Goal: Task Accomplishment & Management: Use online tool/utility

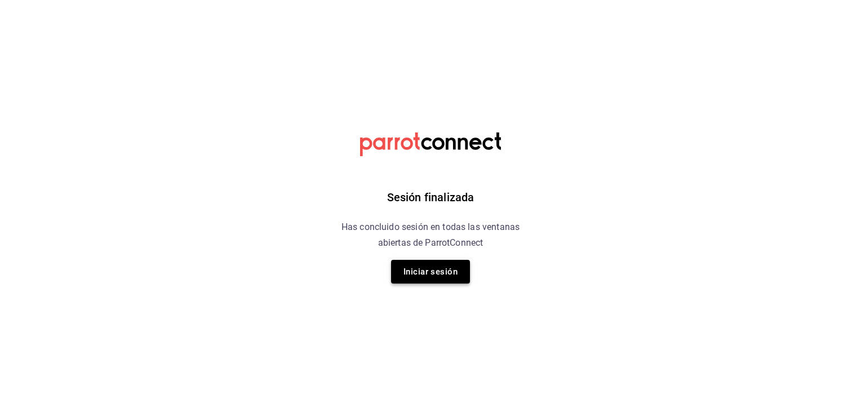
click at [426, 274] on button "Iniciar sesión" at bounding box center [430, 272] width 79 height 24
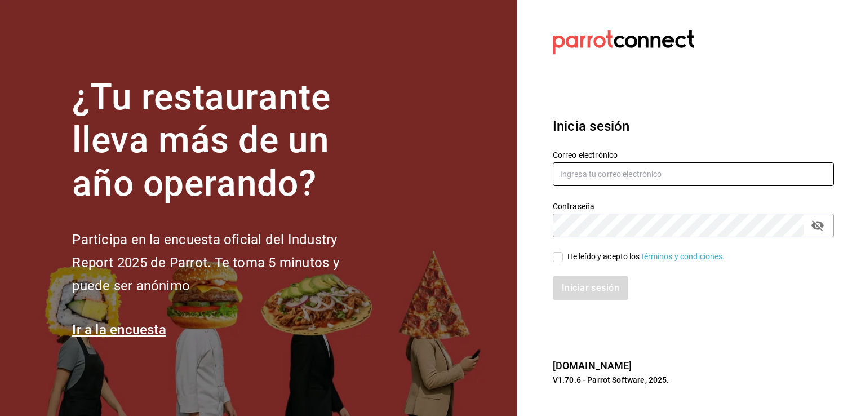
type input "[EMAIL_ADDRESS][DOMAIN_NAME]"
click at [559, 256] on input "He leído y acepto los Términos y condiciones." at bounding box center [558, 257] width 10 height 10
checkbox input "true"
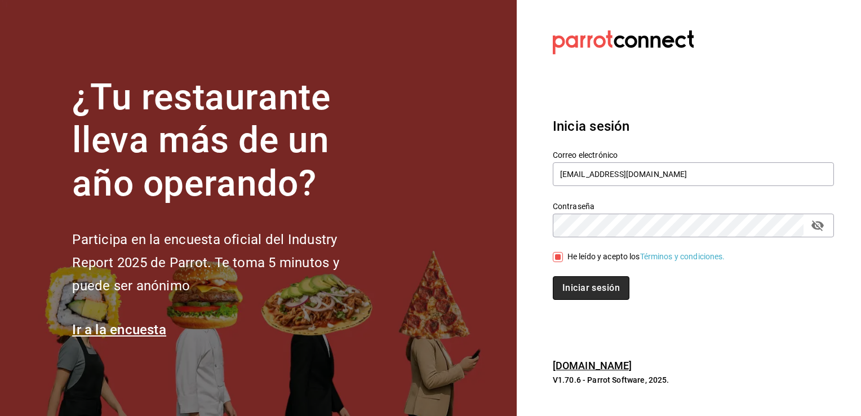
click at [602, 287] on button "Iniciar sesión" at bounding box center [591, 288] width 77 height 24
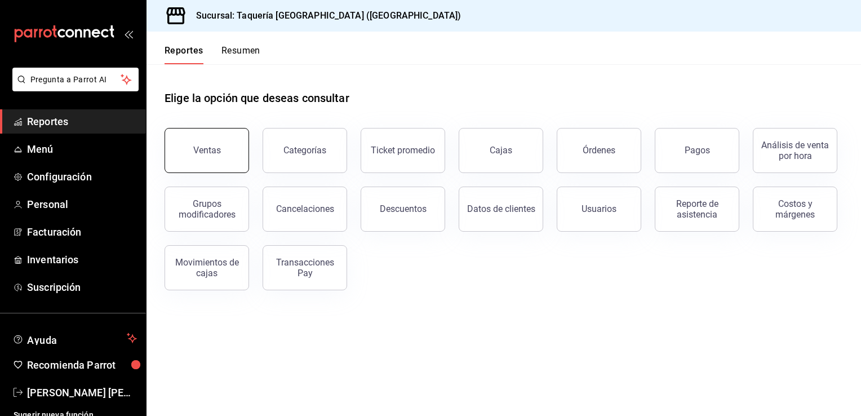
click at [225, 154] on button "Ventas" at bounding box center [207, 150] width 85 height 45
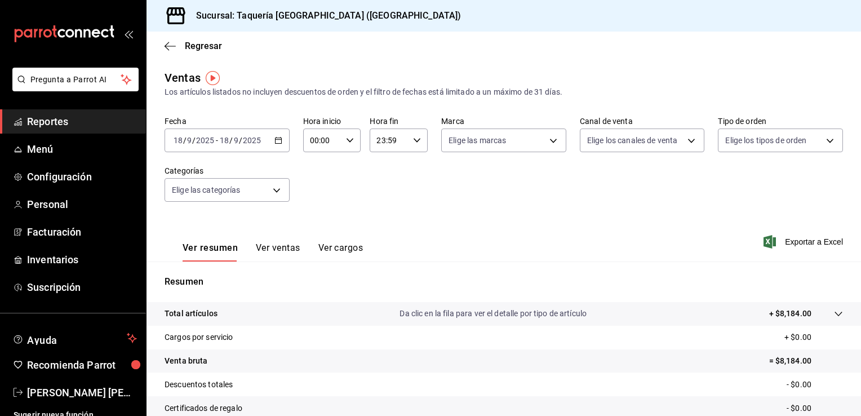
click at [277, 144] on div "[DATE] [DATE] - [DATE] [DATE]" at bounding box center [227, 140] width 125 height 24
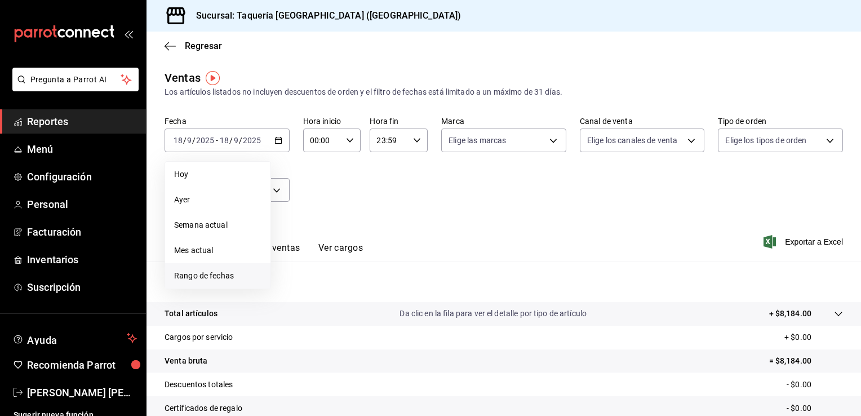
click at [214, 275] on span "Rango de fechas" at bounding box center [217, 276] width 87 height 12
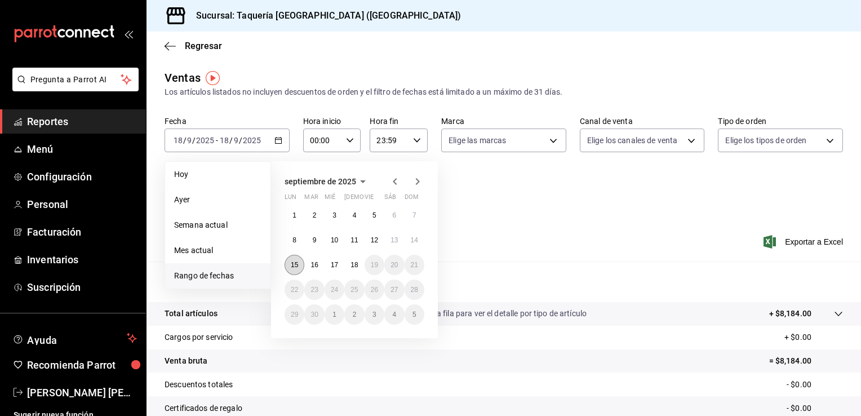
click at [291, 271] on button "15" at bounding box center [295, 265] width 20 height 20
click at [355, 268] on button "18" at bounding box center [354, 265] width 20 height 20
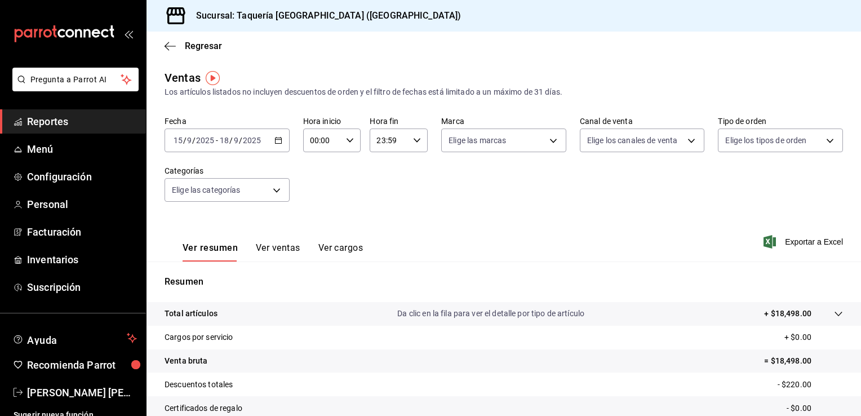
click at [280, 145] on div "[DATE] [DATE] - [DATE] [DATE]" at bounding box center [227, 140] width 125 height 24
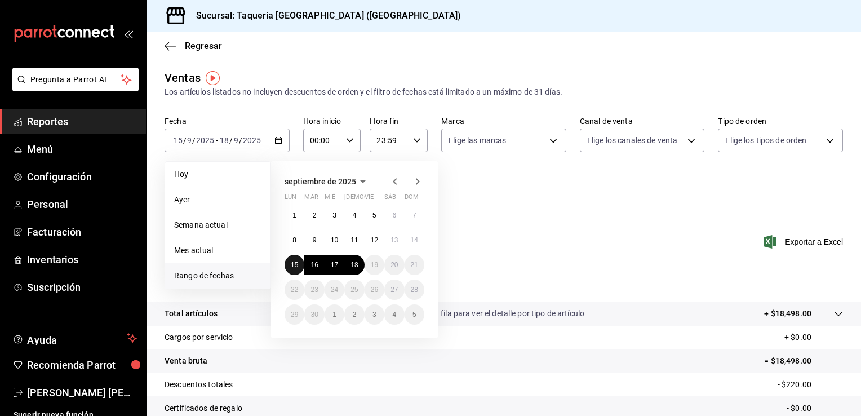
click at [294, 261] on abbr "15" at bounding box center [294, 265] width 7 height 8
click at [300, 265] on button "15" at bounding box center [295, 265] width 20 height 20
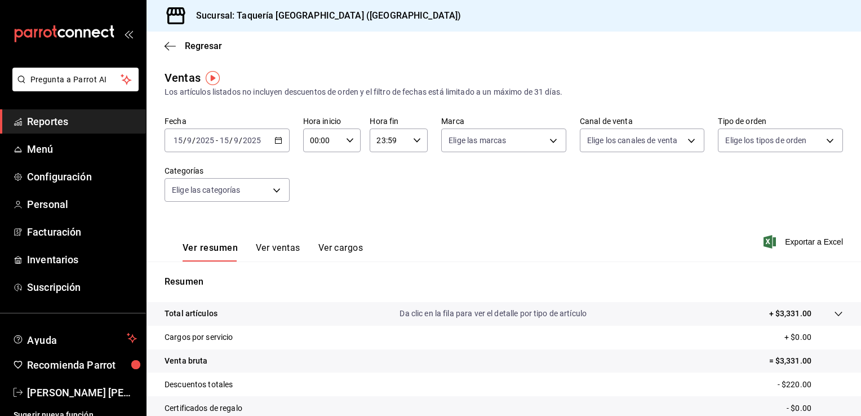
click at [275, 145] on div "[DATE] [DATE] - [DATE] [DATE]" at bounding box center [227, 140] width 125 height 24
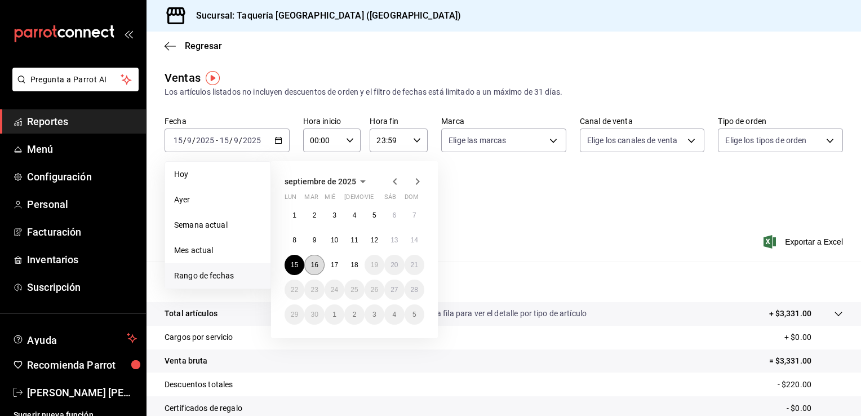
click at [314, 263] on abbr "16" at bounding box center [313, 265] width 7 height 8
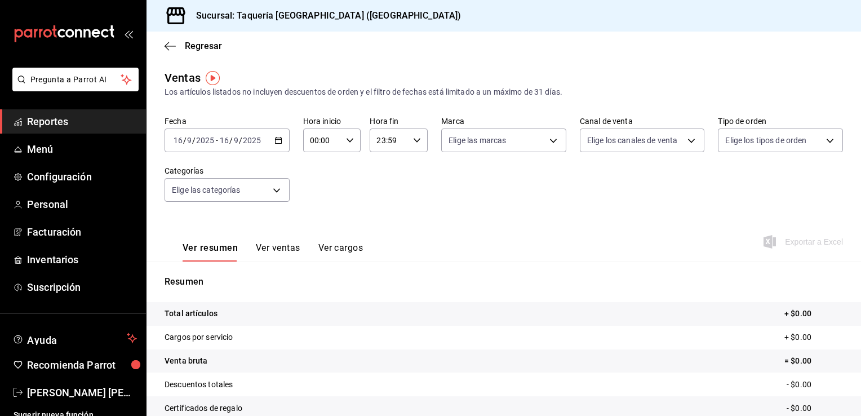
click at [279, 144] on div "[DATE] [DATE] - [DATE] [DATE]" at bounding box center [227, 140] width 125 height 24
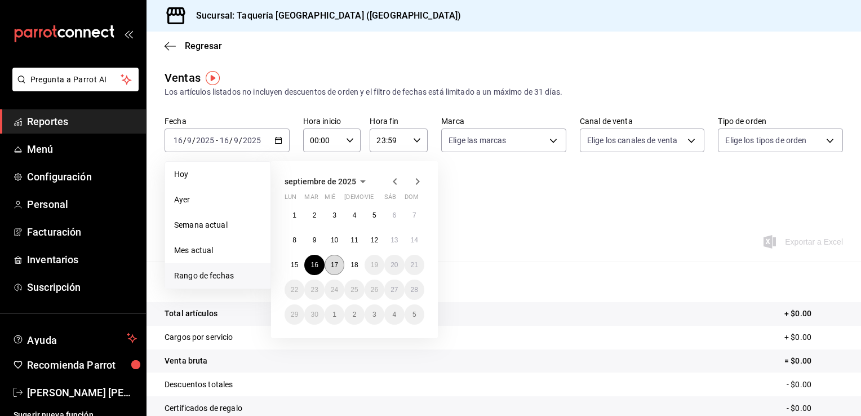
click at [337, 267] on abbr "17" at bounding box center [334, 265] width 7 height 8
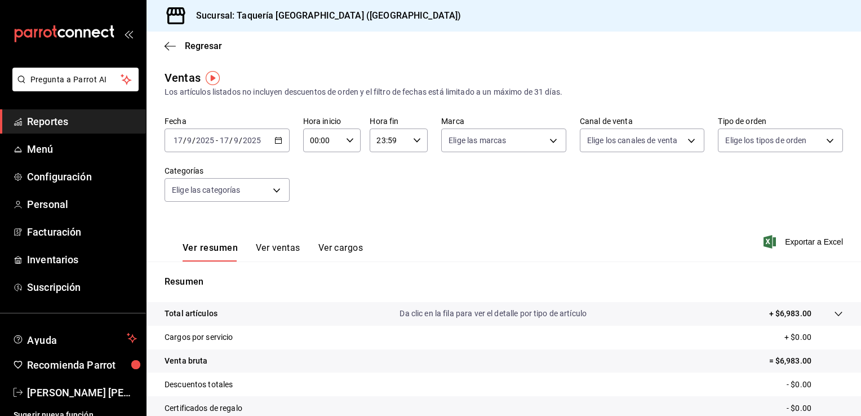
click at [278, 142] on icon "button" at bounding box center [278, 140] width 8 height 8
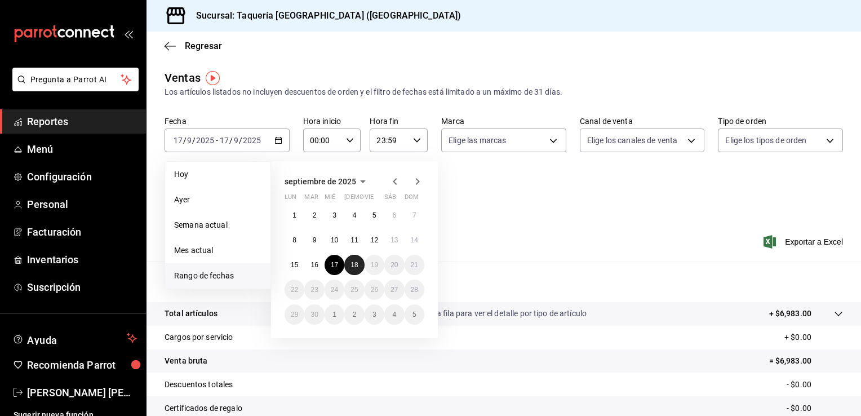
click at [354, 269] on button "18" at bounding box center [354, 265] width 20 height 20
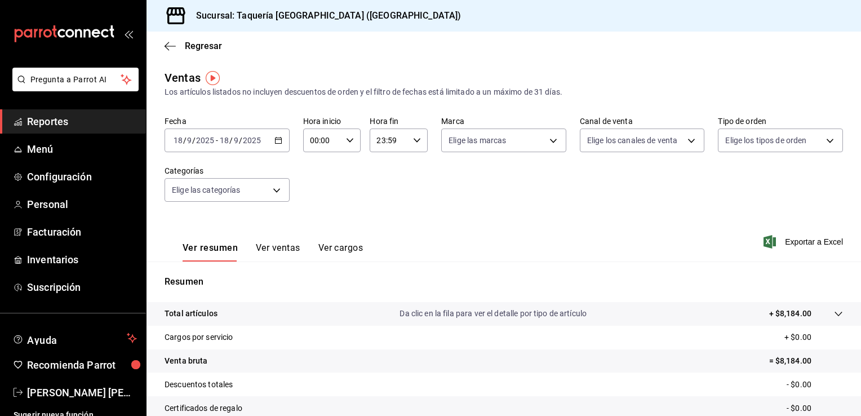
click at [275, 145] on div "[DATE] [DATE] - [DATE] [DATE]" at bounding box center [227, 140] width 125 height 24
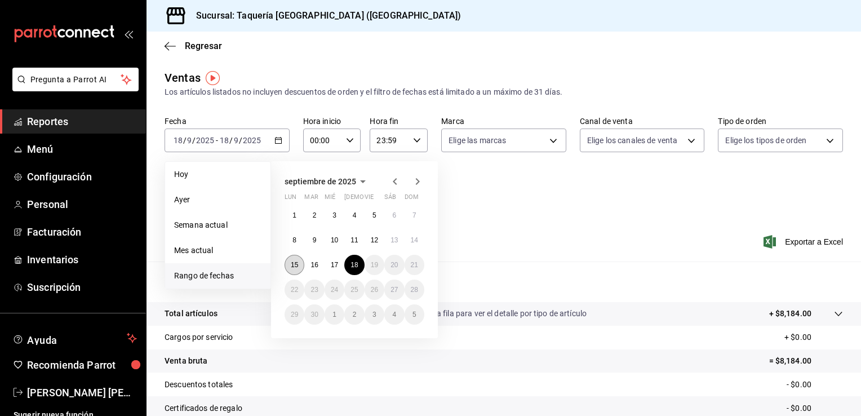
click at [296, 270] on button "15" at bounding box center [295, 265] width 20 height 20
click at [359, 263] on button "18" at bounding box center [354, 265] width 20 height 20
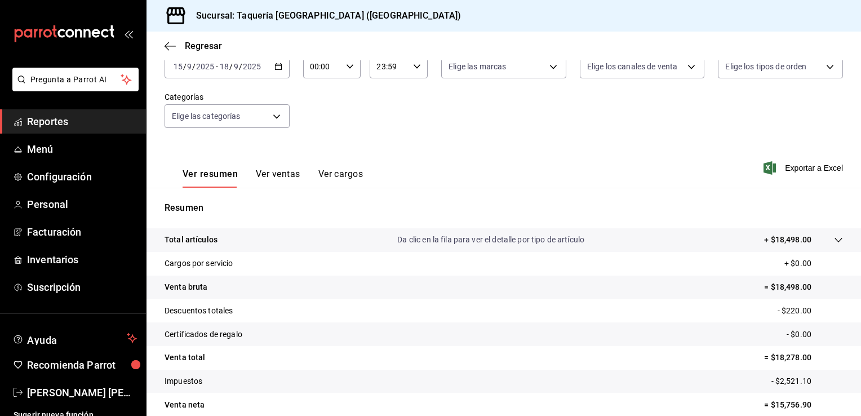
scroll to position [99, 0]
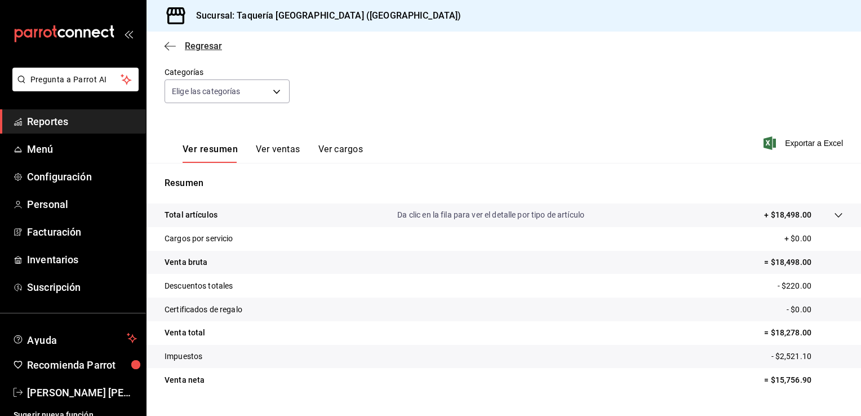
click at [171, 47] on icon "button" at bounding box center [170, 46] width 11 height 10
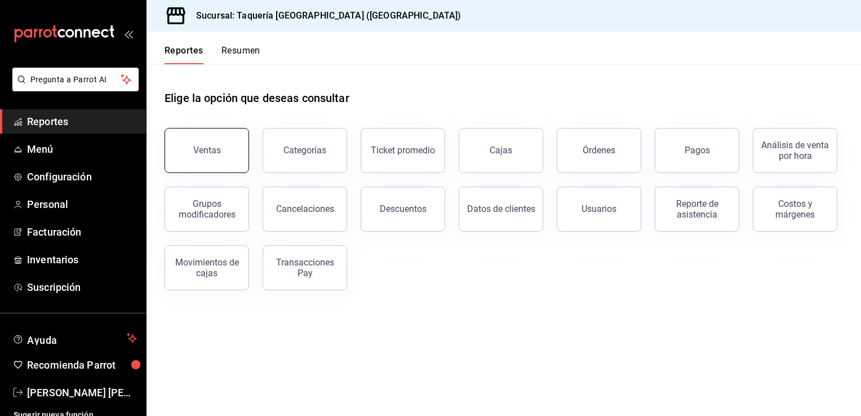
click at [227, 141] on button "Ventas" at bounding box center [207, 150] width 85 height 45
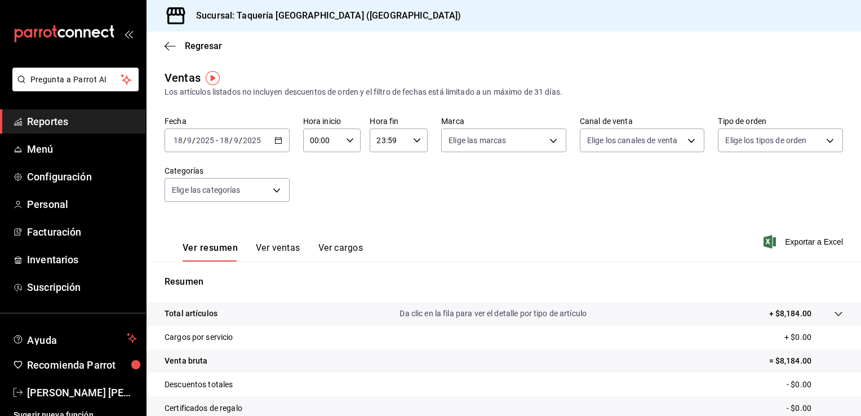
click at [275, 140] on icon "button" at bounding box center [278, 140] width 8 height 8
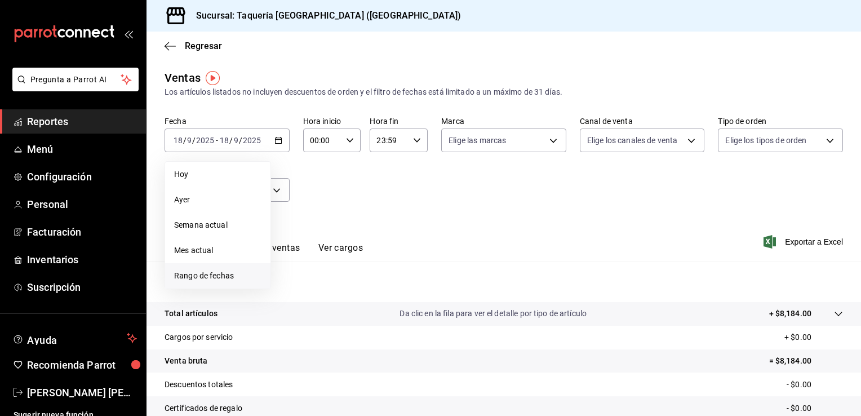
click at [224, 277] on span "Rango de fechas" at bounding box center [217, 276] width 87 height 12
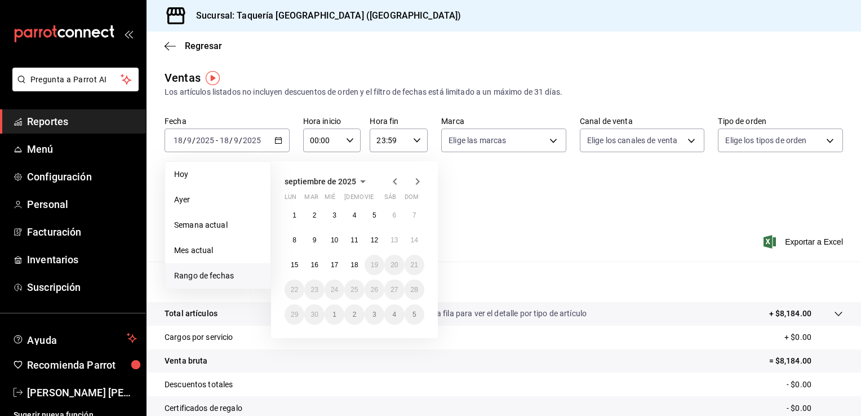
click at [392, 181] on icon "button" at bounding box center [395, 182] width 14 height 14
click at [392, 181] on icon "button" at bounding box center [395, 184] width 14 height 14
click at [392, 181] on icon "button" at bounding box center [395, 182] width 14 height 14
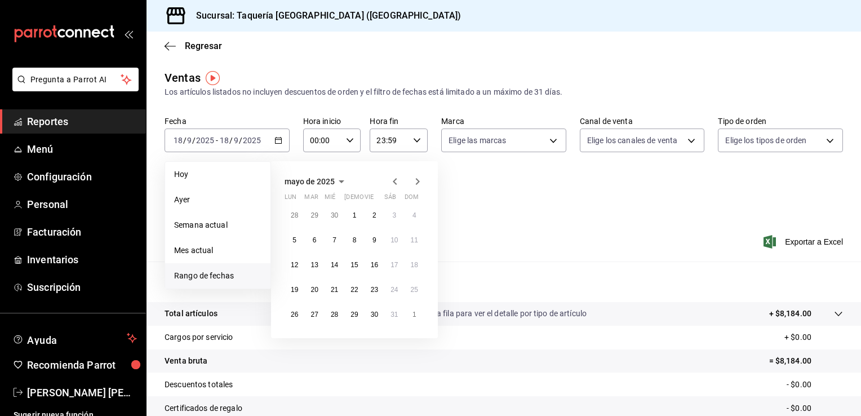
click at [392, 181] on icon "button" at bounding box center [395, 182] width 14 height 14
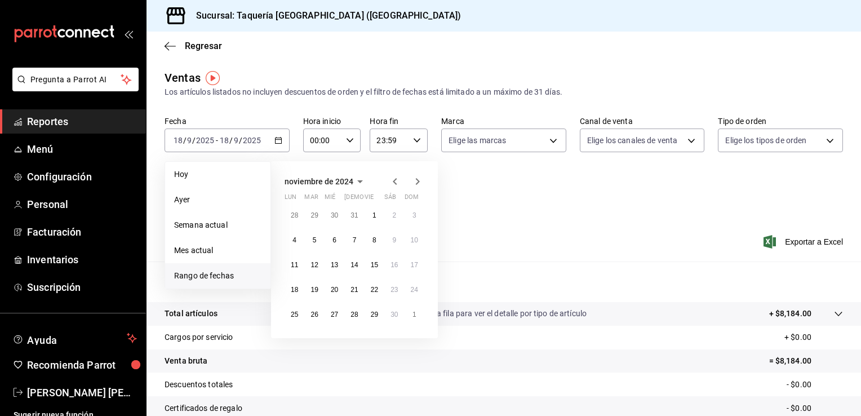
click at [392, 181] on icon "button" at bounding box center [395, 182] width 14 height 14
click at [421, 181] on icon "button" at bounding box center [418, 184] width 14 height 14
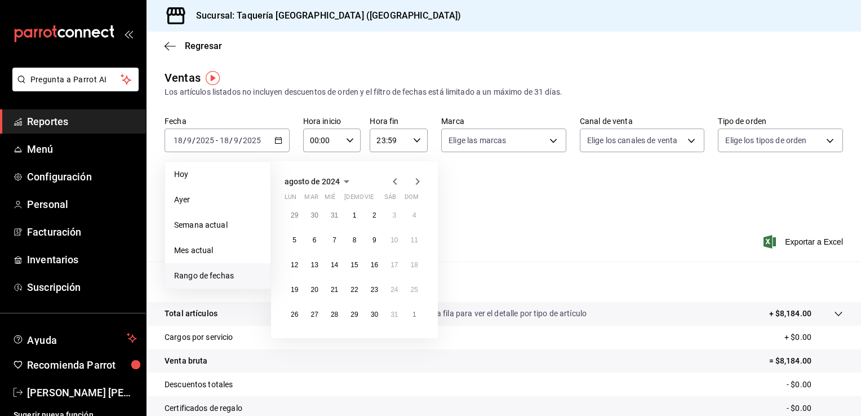
click at [421, 181] on icon "button" at bounding box center [418, 182] width 14 height 14
click at [412, 214] on abbr "1" at bounding box center [414, 215] width 4 height 8
click at [301, 341] on button "30" at bounding box center [295, 339] width 20 height 20
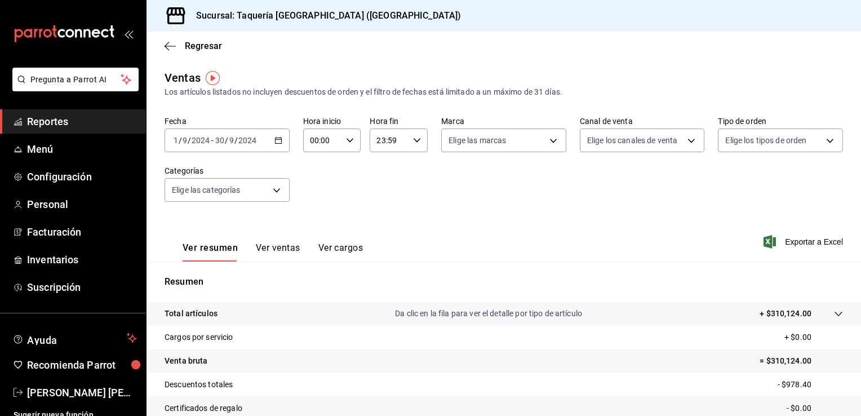
click at [278, 141] on icon "button" at bounding box center [278, 140] width 8 height 8
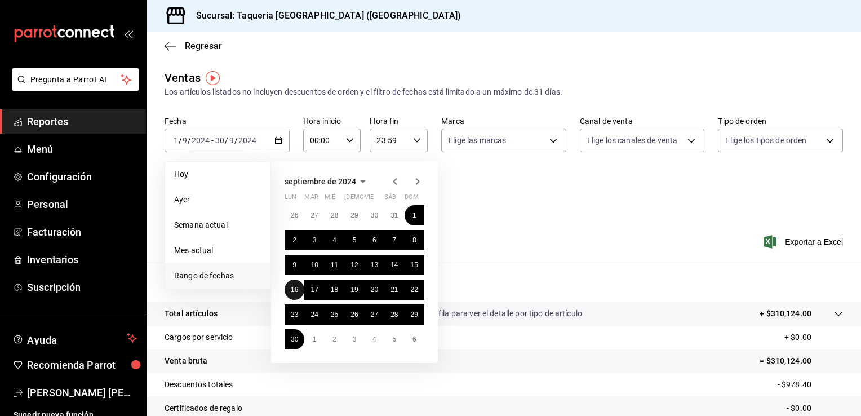
click at [302, 289] on button "16" at bounding box center [295, 289] width 20 height 20
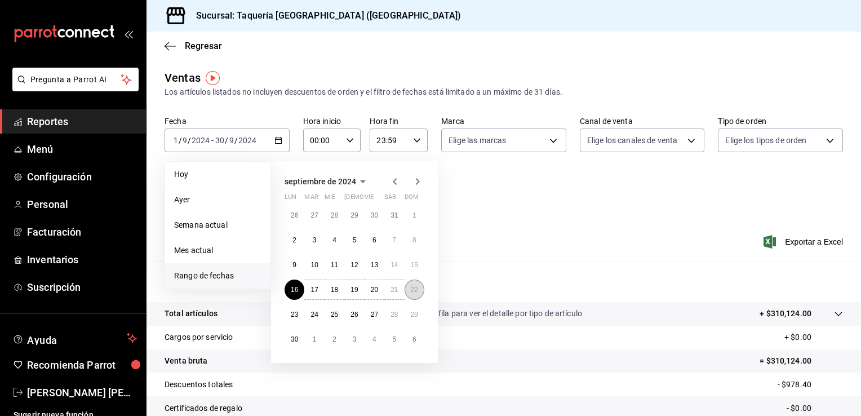
click at [415, 291] on abbr "22" at bounding box center [414, 290] width 7 height 8
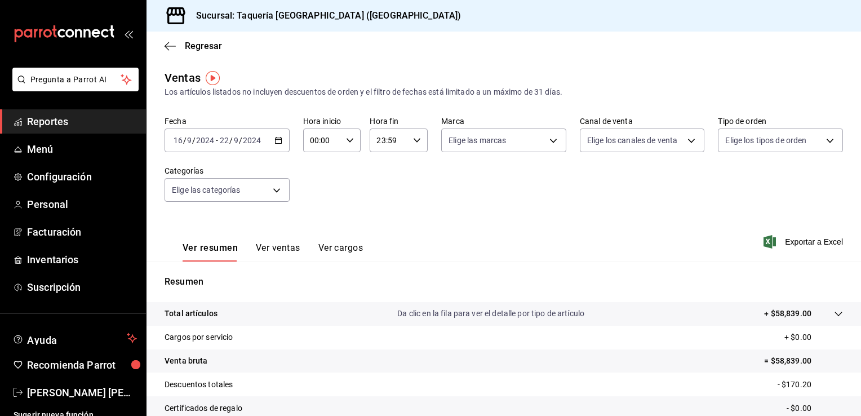
click at [275, 140] on icon "button" at bounding box center [278, 140] width 8 height 8
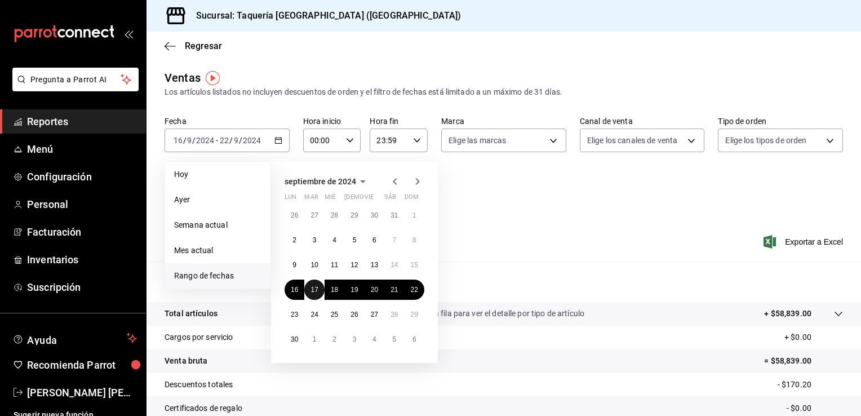
click at [318, 286] on abbr "17" at bounding box center [313, 290] width 7 height 8
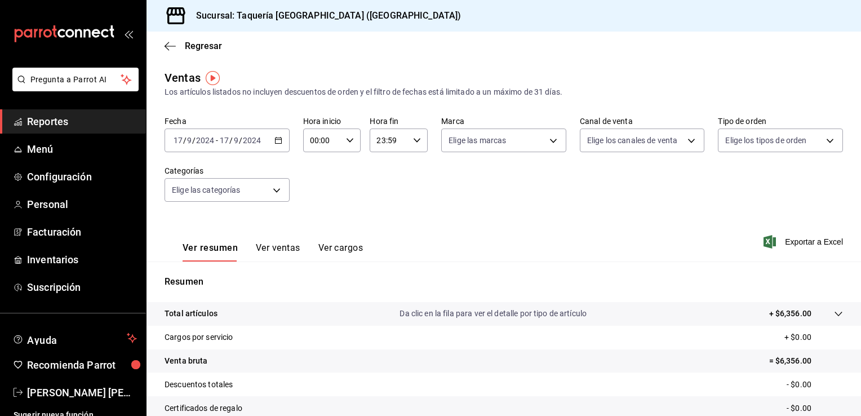
click at [278, 146] on div "[DATE] [DATE] - [DATE] [DATE]" at bounding box center [227, 140] width 125 height 24
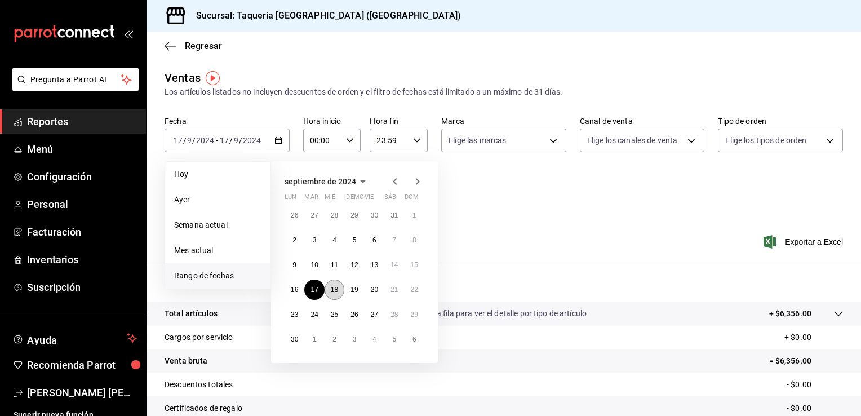
click at [336, 289] on abbr "18" at bounding box center [334, 290] width 7 height 8
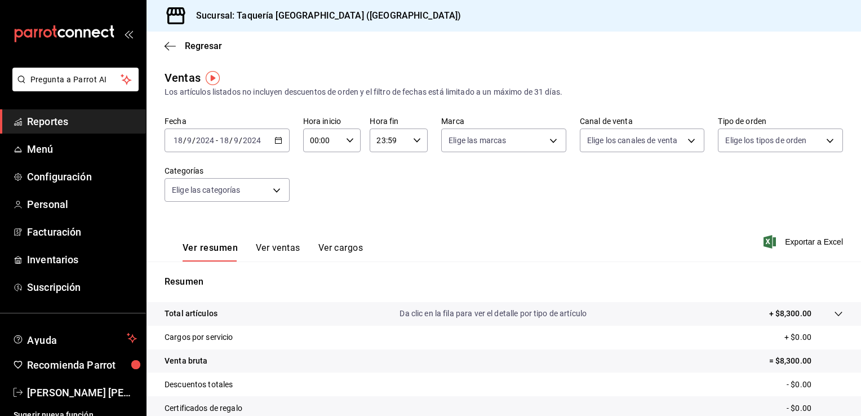
click at [275, 141] on icon "button" at bounding box center [278, 140] width 8 height 8
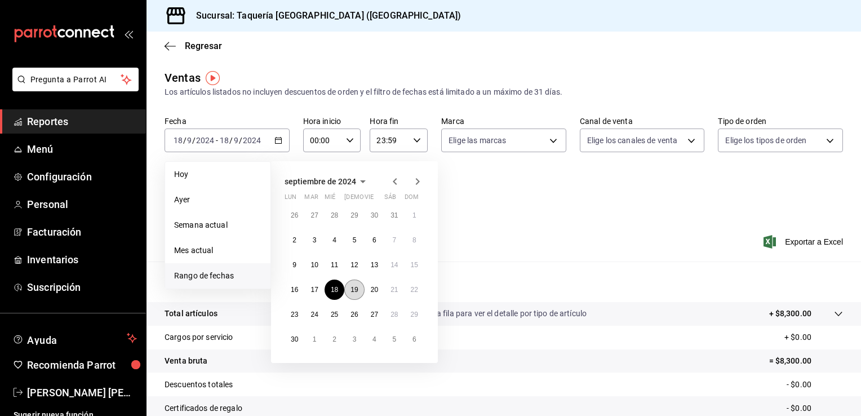
click at [362, 292] on button "19" at bounding box center [354, 289] width 20 height 20
click at [357, 287] on abbr "19" at bounding box center [353, 290] width 7 height 8
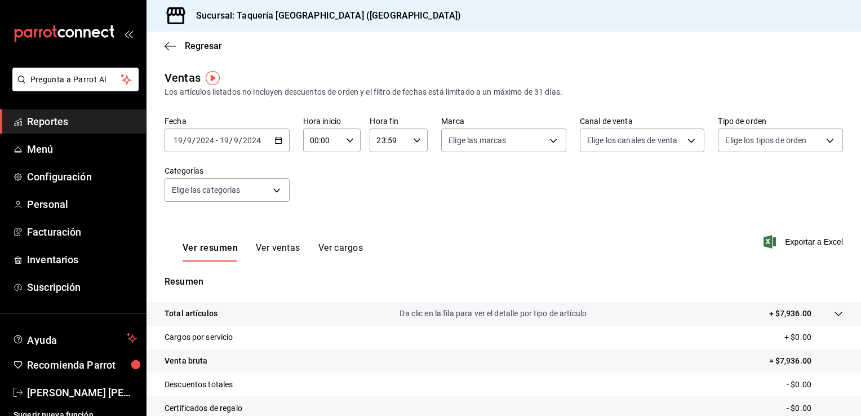
click at [277, 141] on icon "button" at bounding box center [278, 140] width 8 height 8
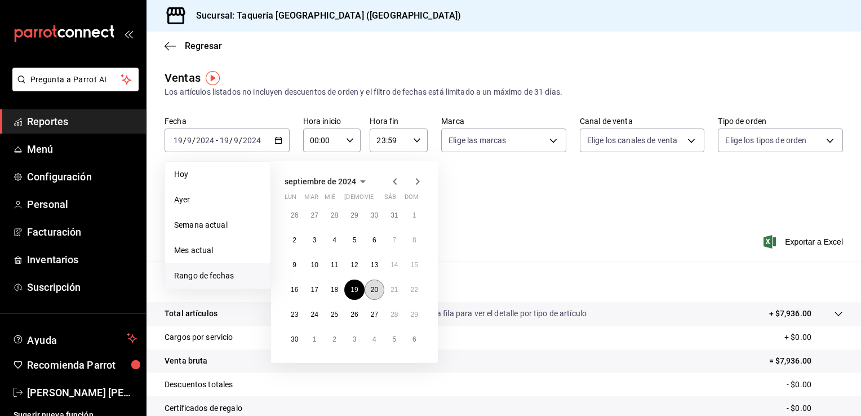
click at [374, 286] on abbr "20" at bounding box center [374, 290] width 7 height 8
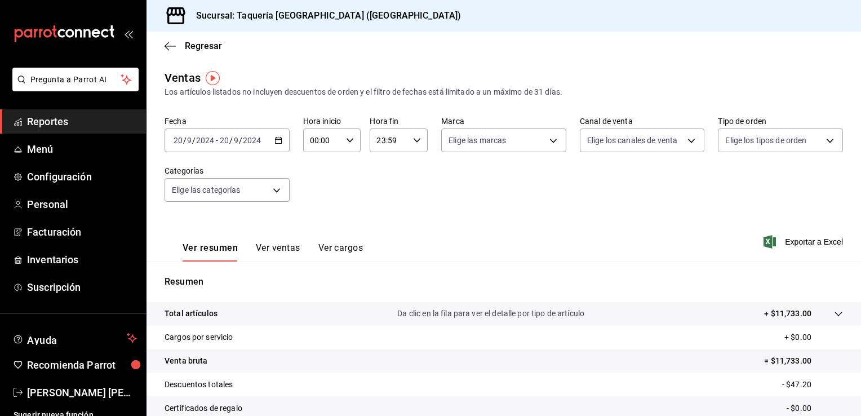
click at [278, 142] on icon "button" at bounding box center [278, 140] width 8 height 8
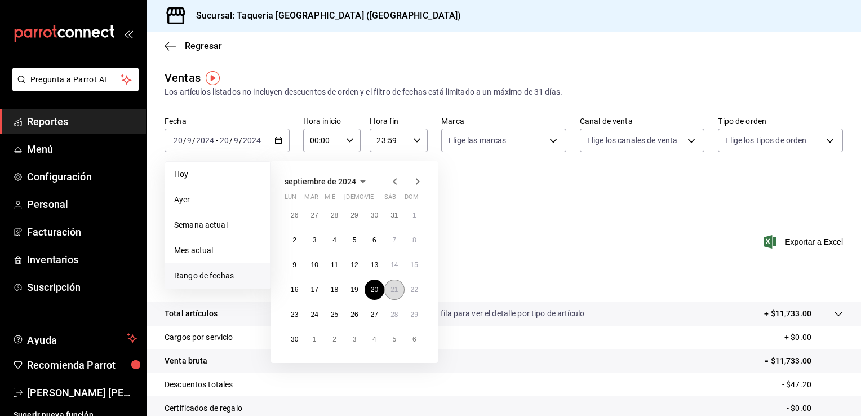
click at [397, 290] on abbr "21" at bounding box center [393, 290] width 7 height 8
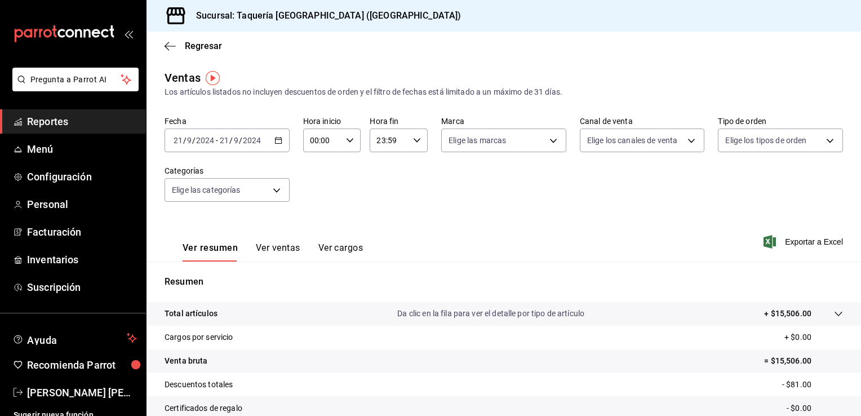
click at [278, 141] on icon "button" at bounding box center [278, 140] width 8 height 8
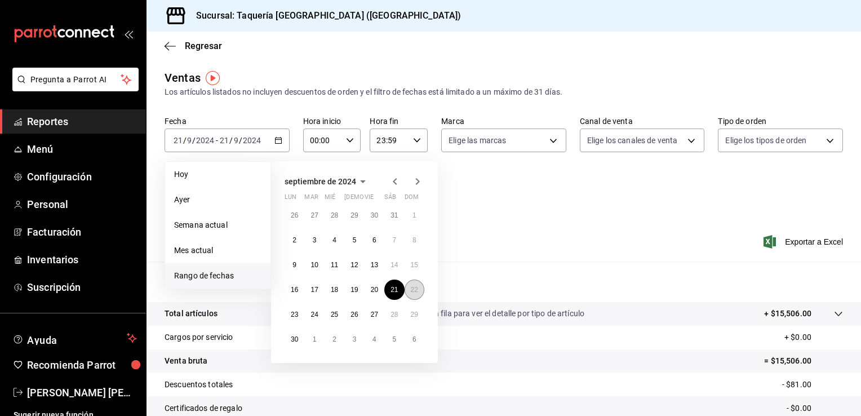
click at [417, 287] on abbr "22" at bounding box center [414, 290] width 7 height 8
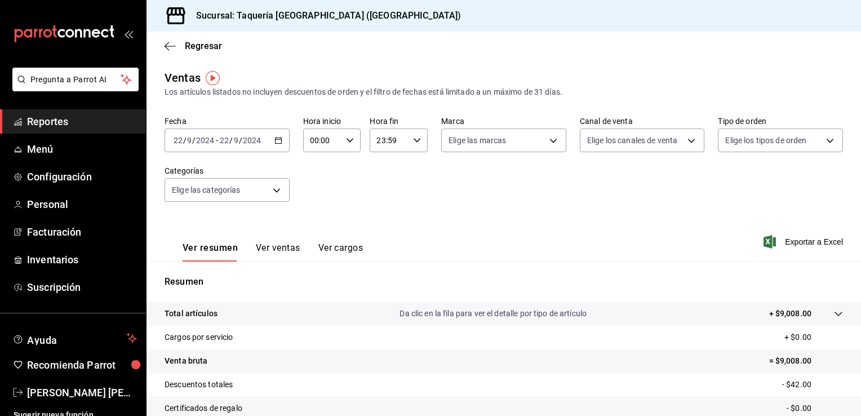
click at [275, 141] on \(Stroke\) "button" at bounding box center [278, 140] width 7 height 6
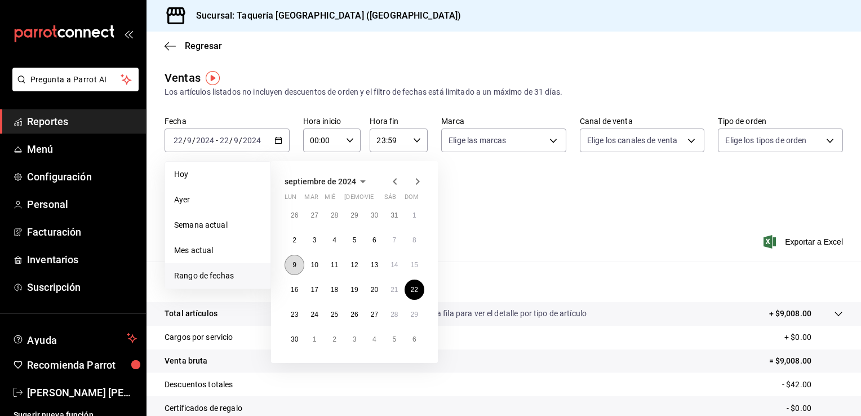
click at [300, 268] on button "9" at bounding box center [295, 265] width 20 height 20
click at [413, 262] on abbr "15" at bounding box center [414, 265] width 7 height 8
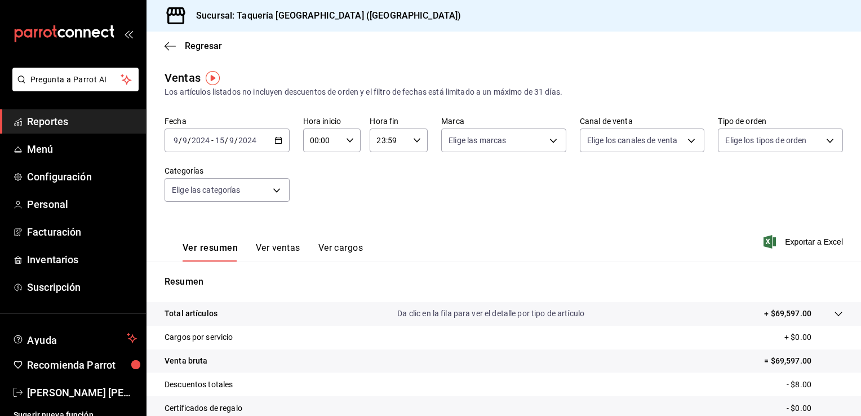
click at [280, 141] on icon "button" at bounding box center [278, 140] width 8 height 8
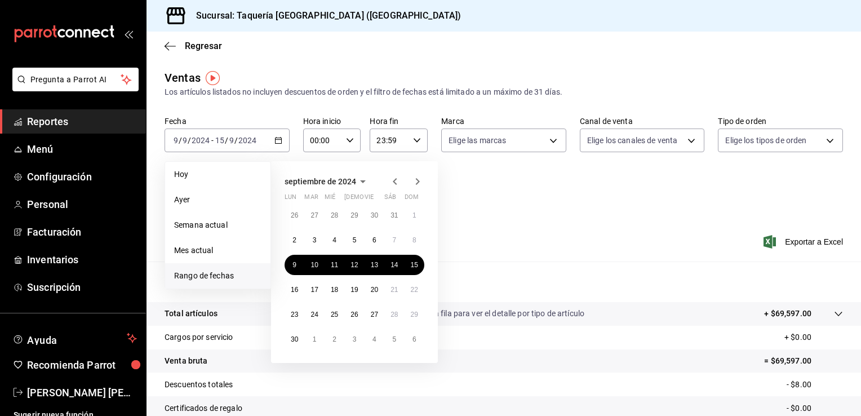
click at [419, 181] on icon "button" at bounding box center [418, 181] width 4 height 7
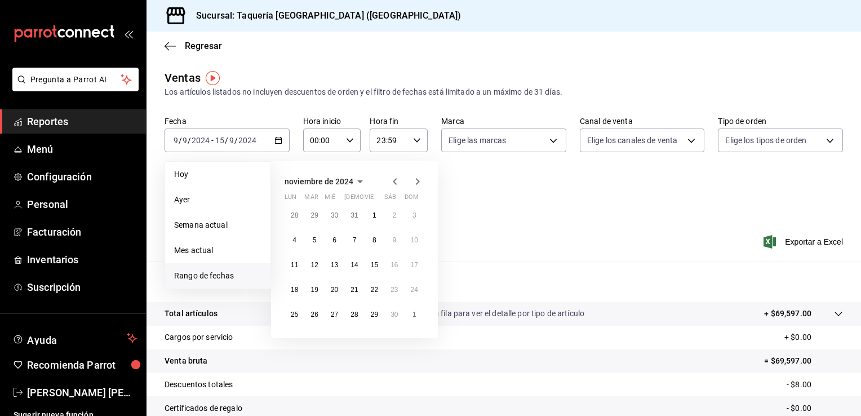
click at [419, 181] on icon "button" at bounding box center [418, 181] width 4 height 7
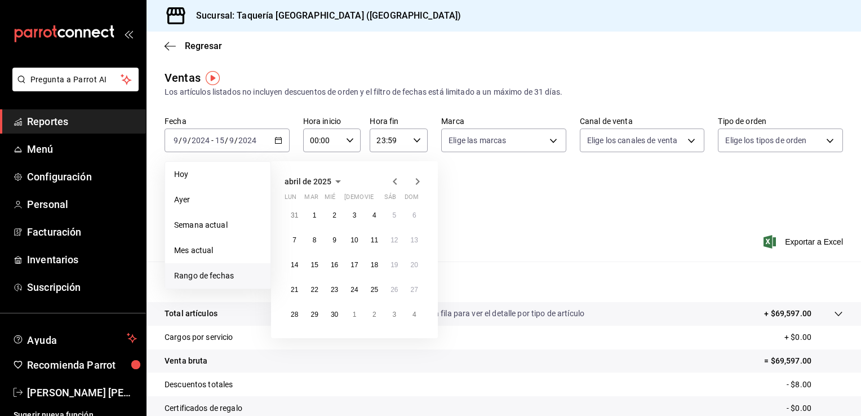
click at [419, 181] on icon "button" at bounding box center [418, 181] width 4 height 7
click at [419, 181] on icon "button" at bounding box center [418, 183] width 4 height 7
click at [419, 181] on icon "button" at bounding box center [418, 181] width 4 height 7
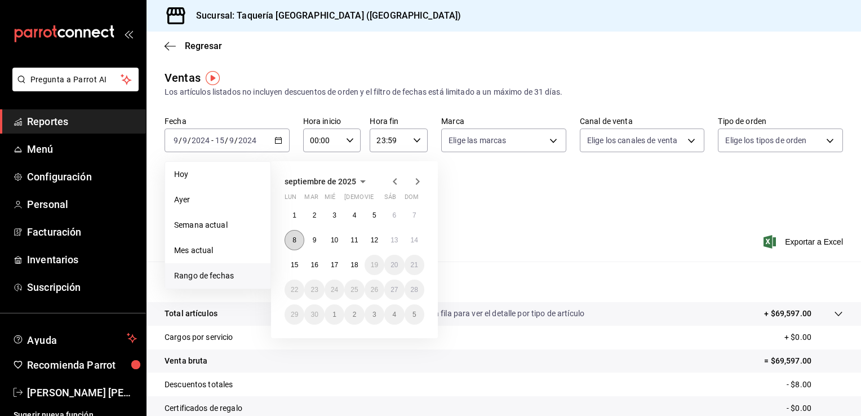
click at [297, 240] on button "8" at bounding box center [295, 240] width 20 height 20
click at [412, 239] on abbr "14" at bounding box center [414, 240] width 7 height 8
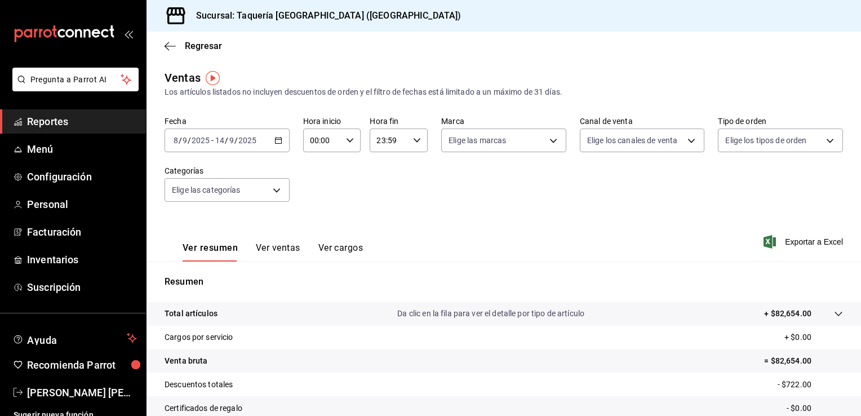
click at [280, 142] on icon "button" at bounding box center [278, 140] width 8 height 8
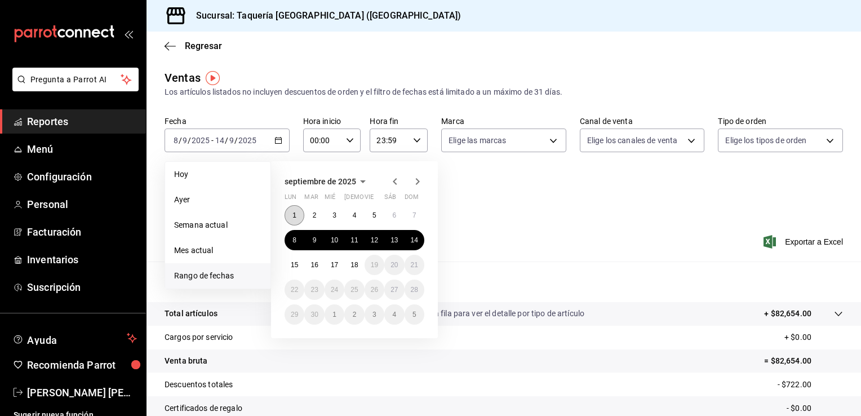
click at [294, 210] on button "1" at bounding box center [295, 215] width 20 height 20
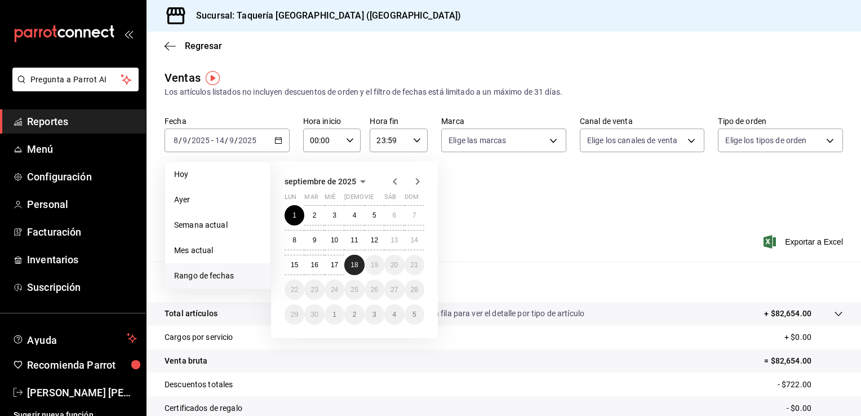
click at [354, 263] on abbr "18" at bounding box center [353, 265] width 7 height 8
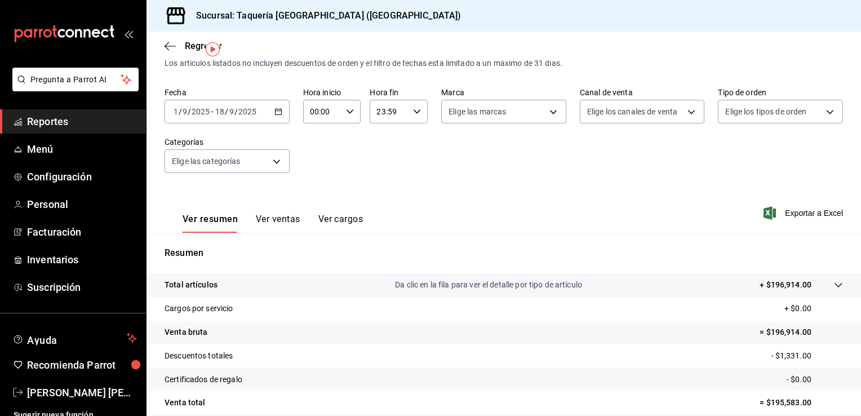
scroll to position [29, 0]
click at [277, 115] on div "[DATE] [DATE] - [DATE] [DATE]" at bounding box center [227, 111] width 125 height 24
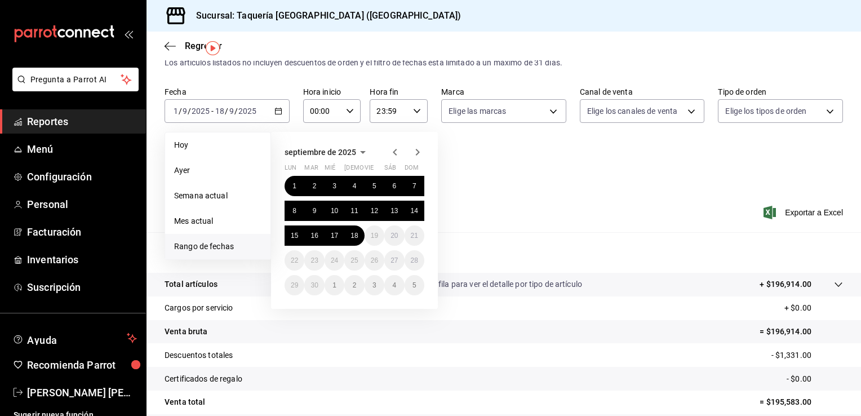
click at [395, 154] on icon "button" at bounding box center [395, 152] width 4 height 7
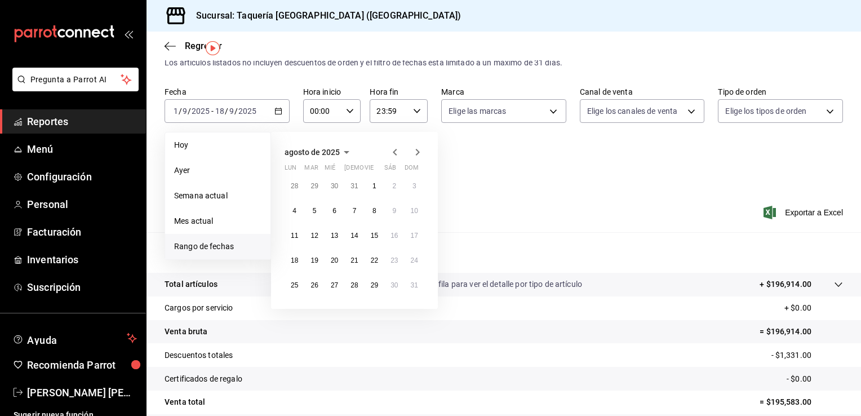
click at [395, 154] on icon "button" at bounding box center [395, 152] width 4 height 7
click at [395, 154] on icon "button" at bounding box center [395, 154] width 4 height 7
click at [395, 154] on icon "button" at bounding box center [395, 152] width 4 height 7
click at [394, 154] on icon "button" at bounding box center [395, 152] width 4 height 7
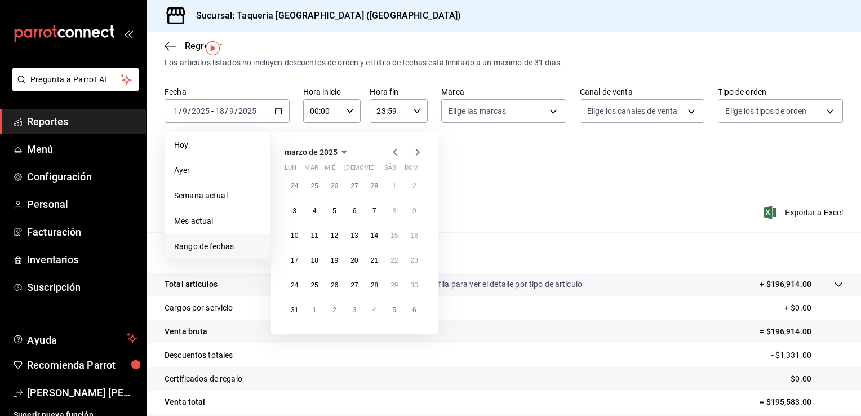
click at [394, 154] on icon "button" at bounding box center [395, 152] width 4 height 7
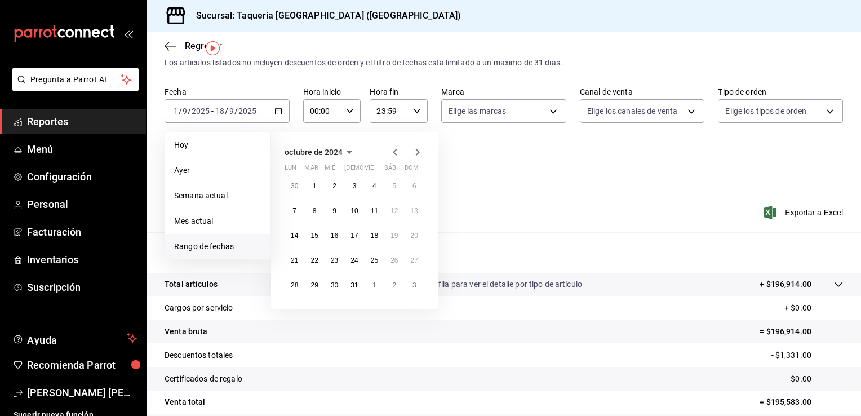
click at [394, 154] on icon "button" at bounding box center [395, 152] width 4 height 7
click at [418, 153] on icon "button" at bounding box center [418, 152] width 4 height 7
click at [420, 177] on button "1" at bounding box center [414, 186] width 20 height 20
click at [299, 309] on button "30" at bounding box center [295, 310] width 20 height 20
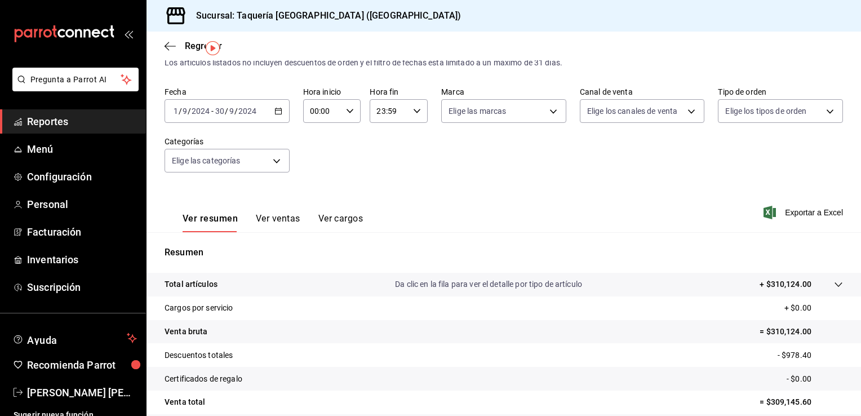
click at [278, 110] on icon "button" at bounding box center [278, 111] width 8 height 8
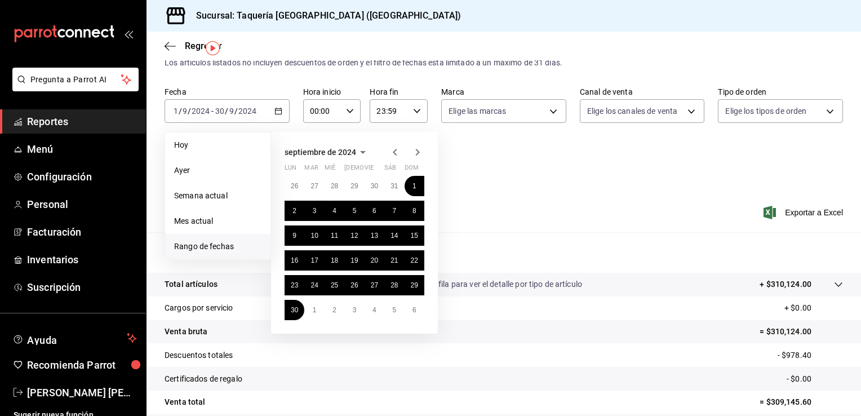
click at [419, 154] on icon "button" at bounding box center [418, 152] width 14 height 14
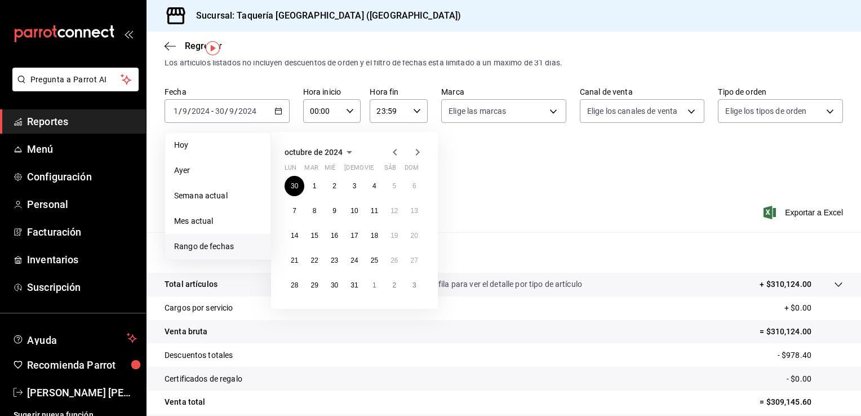
click at [419, 154] on icon "button" at bounding box center [418, 152] width 14 height 14
click at [419, 153] on icon "button" at bounding box center [418, 152] width 14 height 14
click at [415, 152] on icon "button" at bounding box center [418, 152] width 14 height 14
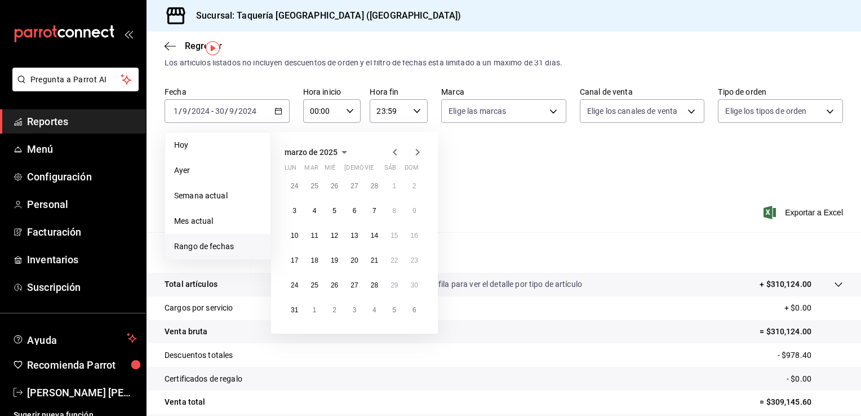
click at [415, 152] on icon "button" at bounding box center [418, 152] width 14 height 14
click at [415, 152] on icon "button" at bounding box center [418, 155] width 14 height 14
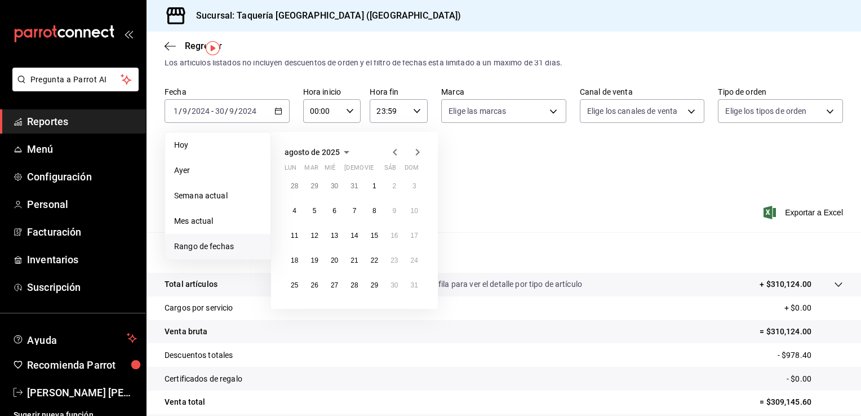
click at [415, 152] on icon "button" at bounding box center [418, 152] width 14 height 14
click at [297, 185] on button "1" at bounding box center [295, 186] width 20 height 20
click at [412, 182] on abbr "7" at bounding box center [414, 186] width 4 height 8
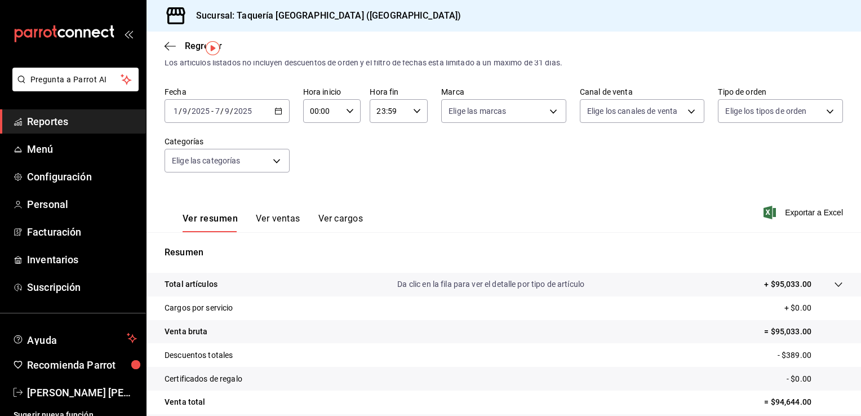
click at [278, 110] on icon "button" at bounding box center [278, 111] width 8 height 8
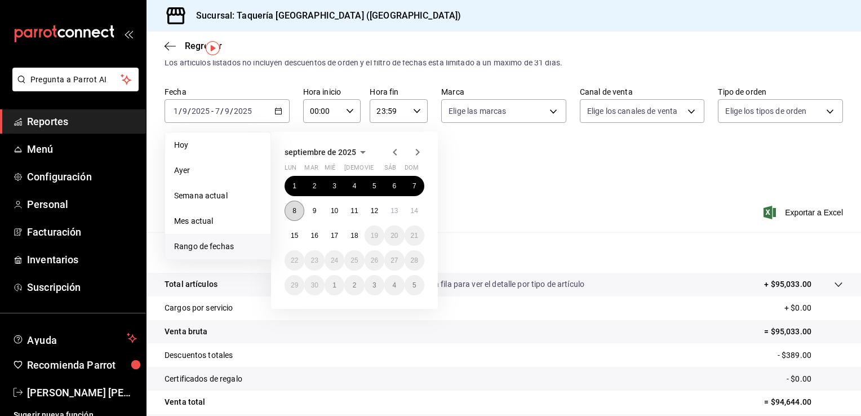
click at [294, 209] on abbr "8" at bounding box center [294, 211] width 4 height 8
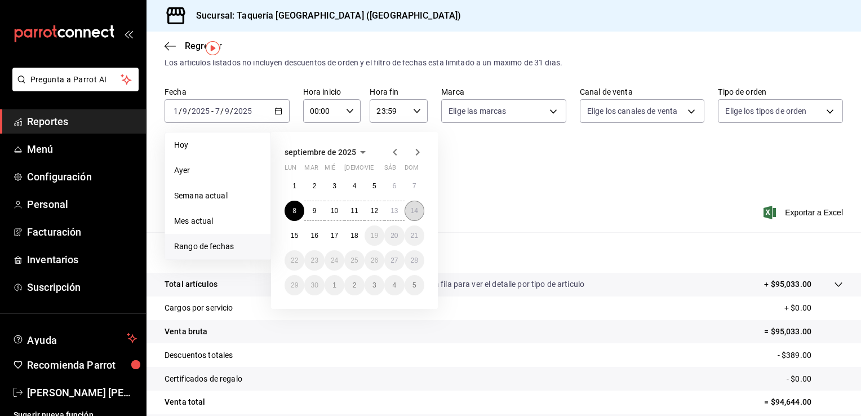
click at [411, 209] on abbr "14" at bounding box center [414, 211] width 7 height 8
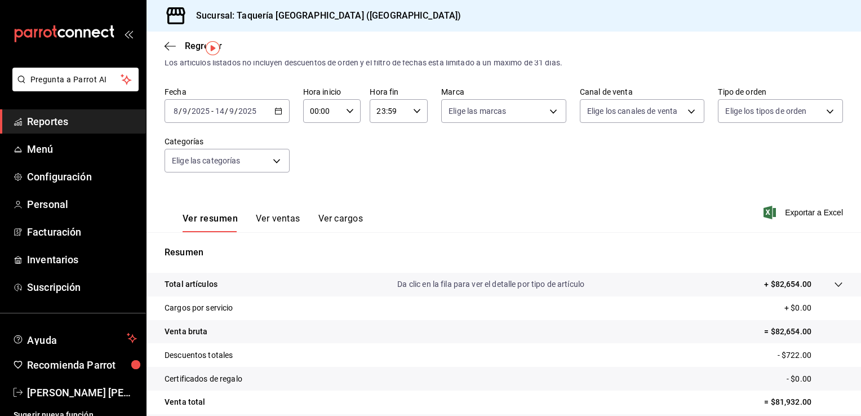
click at [279, 112] on icon "button" at bounding box center [278, 111] width 8 height 8
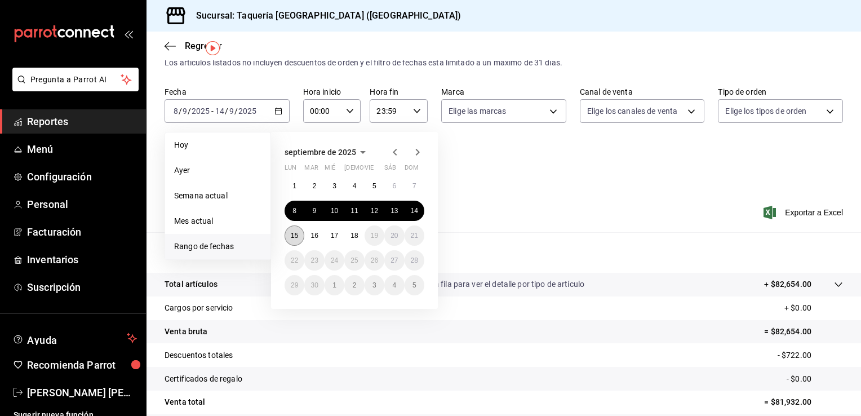
click at [296, 235] on abbr "15" at bounding box center [294, 236] width 7 height 8
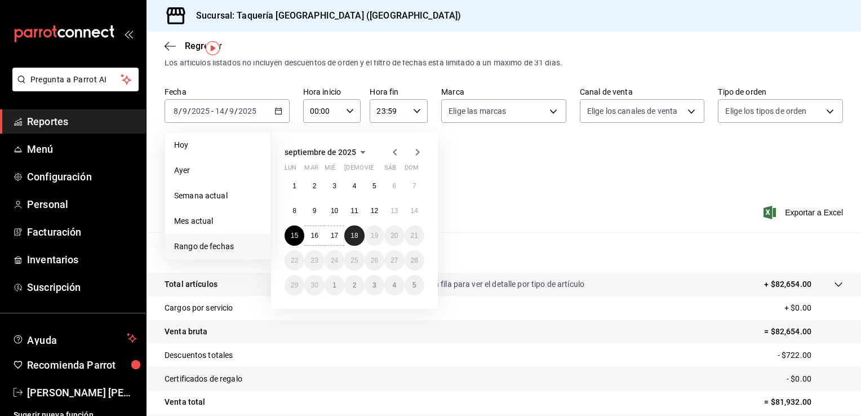
click at [361, 233] on button "18" at bounding box center [354, 235] width 20 height 20
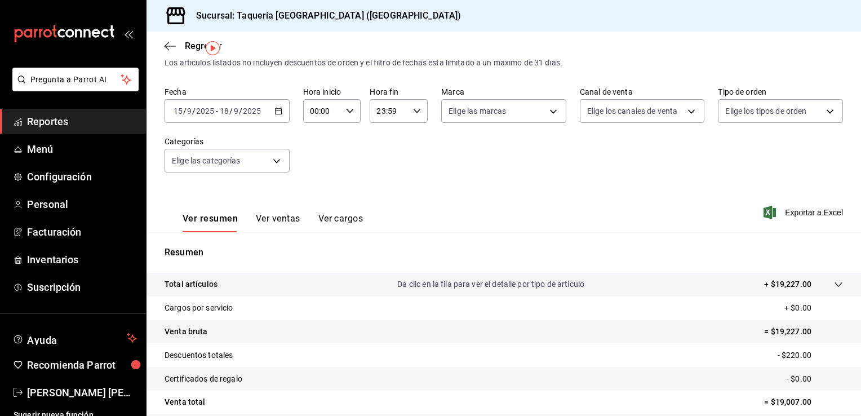
click at [279, 110] on icon "button" at bounding box center [278, 111] width 8 height 8
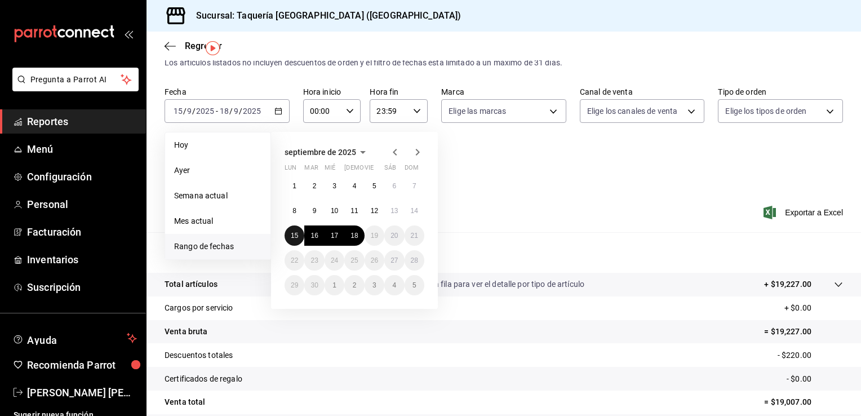
drag, startPoint x: 302, startPoint y: 238, endPoint x: 426, endPoint y: 229, distance: 124.3
click at [426, 229] on div "septiembre de 2025 lun mar [PERSON_NAME] vie sáb dom 1 2 3 4 5 6 7 8 9 10 11 12…" at bounding box center [354, 220] width 167 height 177
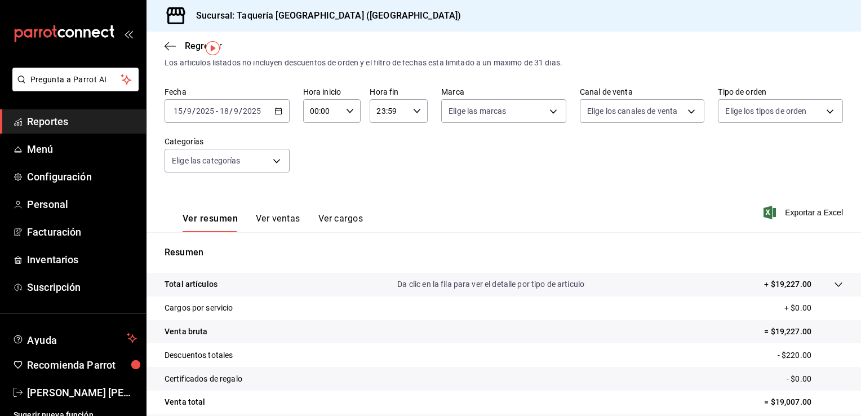
click at [281, 116] on div "[DATE] [DATE] - [DATE] [DATE]" at bounding box center [227, 111] width 125 height 24
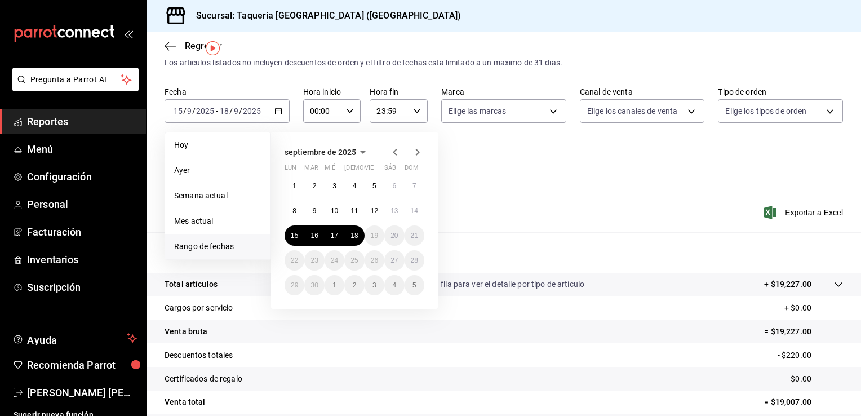
click at [392, 152] on icon "button" at bounding box center [395, 152] width 14 height 14
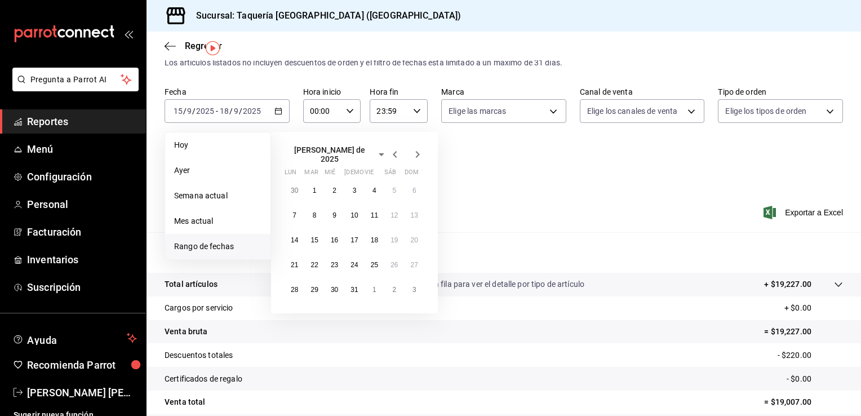
click at [392, 152] on icon "button" at bounding box center [395, 155] width 14 height 14
click at [392, 152] on icon "button" at bounding box center [395, 152] width 14 height 14
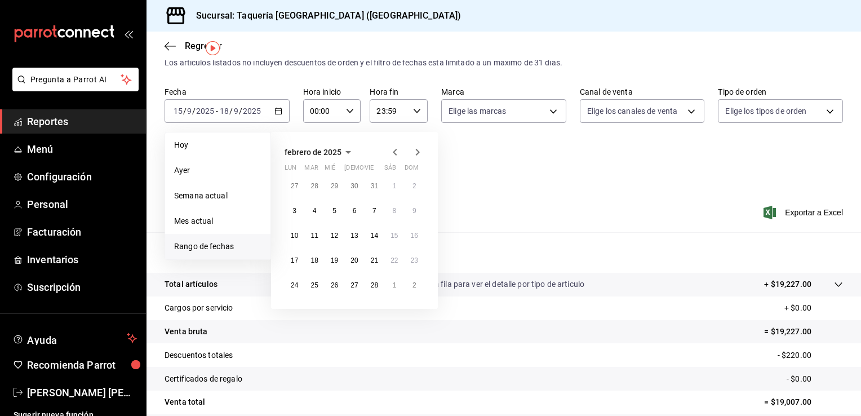
click at [392, 152] on icon "button" at bounding box center [395, 152] width 14 height 14
click at [416, 149] on icon "button" at bounding box center [418, 152] width 4 height 7
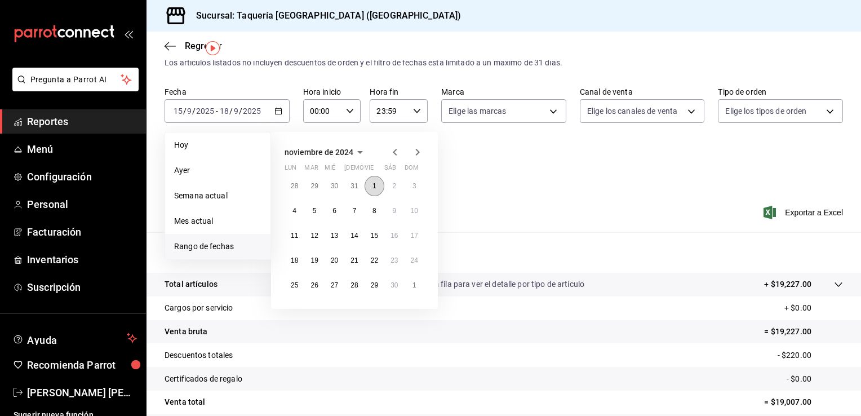
click at [376, 186] on button "1" at bounding box center [374, 186] width 20 height 20
click at [395, 282] on abbr "30" at bounding box center [393, 285] width 7 height 8
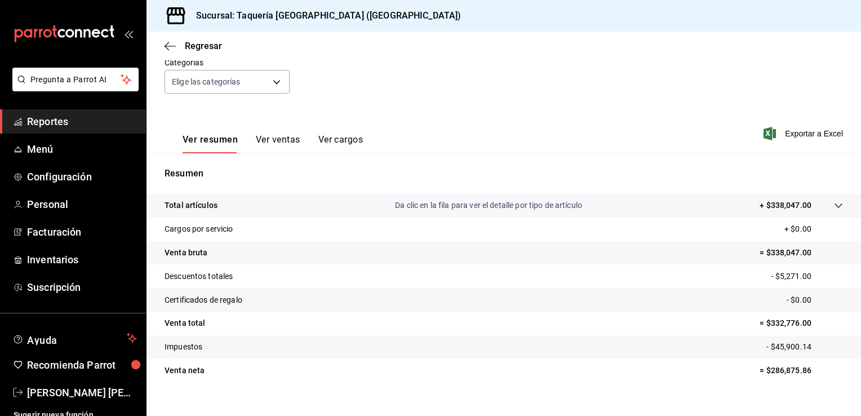
scroll to position [124, 0]
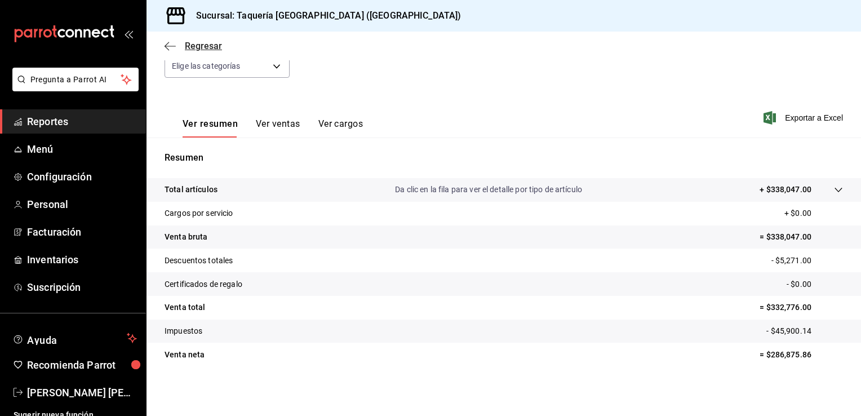
click at [167, 43] on icon "button" at bounding box center [167, 46] width 5 height 8
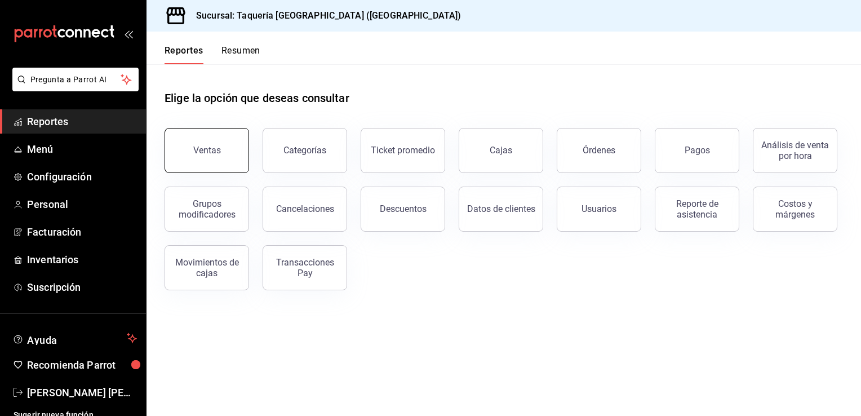
click at [203, 138] on button "Ventas" at bounding box center [207, 150] width 85 height 45
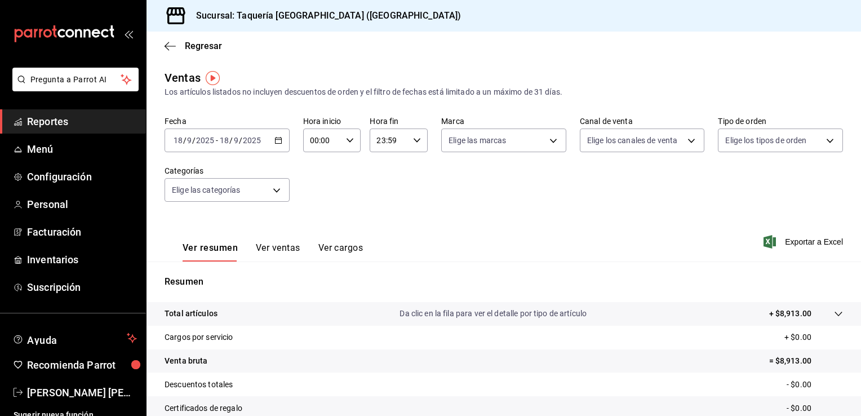
click at [275, 140] on icon "button" at bounding box center [278, 140] width 8 height 8
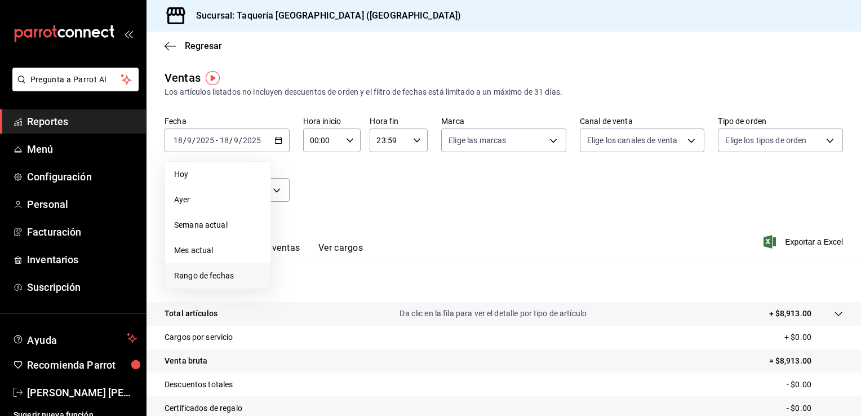
click at [207, 278] on span "Rango de fechas" at bounding box center [217, 276] width 87 height 12
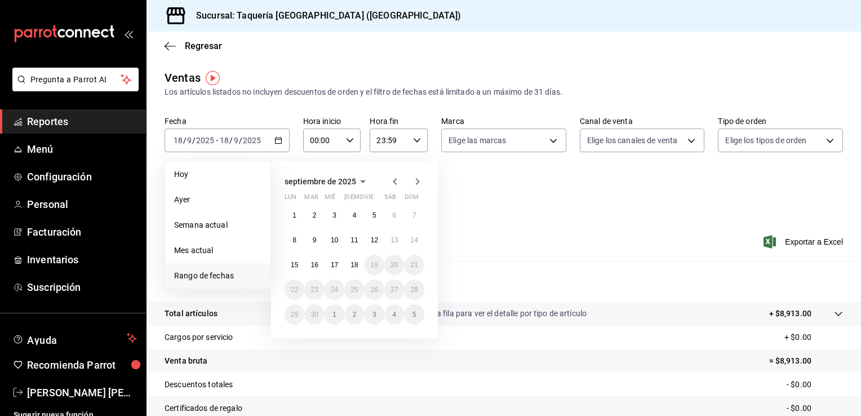
click at [388, 184] on div "septiembre de 2025" at bounding box center [355, 182] width 140 height 14
click at [396, 185] on icon "button" at bounding box center [395, 182] width 14 height 14
click at [396, 185] on icon "button" at bounding box center [395, 184] width 14 height 14
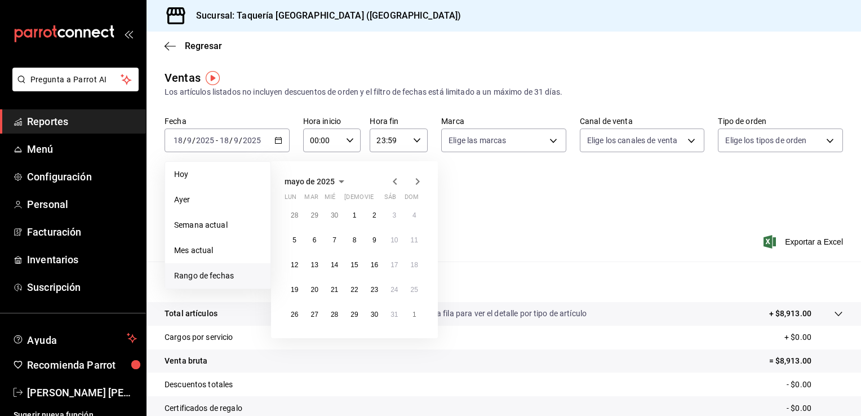
click at [396, 185] on icon "button" at bounding box center [395, 182] width 14 height 14
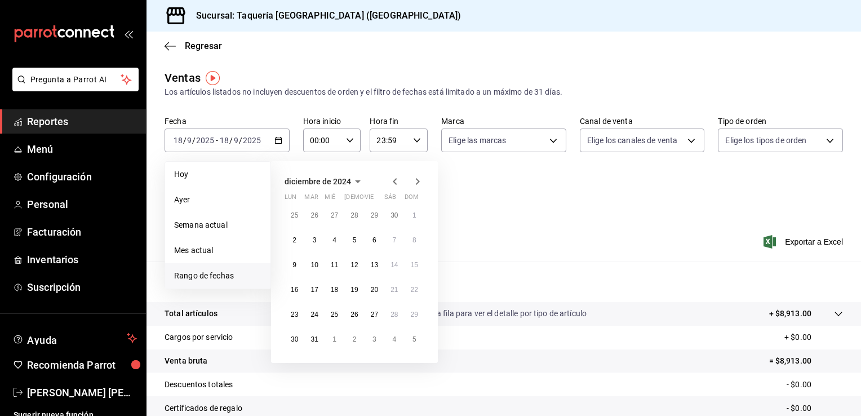
click at [396, 185] on icon "button" at bounding box center [395, 182] width 14 height 14
click at [316, 213] on button "1" at bounding box center [314, 215] width 20 height 20
click at [348, 316] on button "31" at bounding box center [354, 314] width 20 height 20
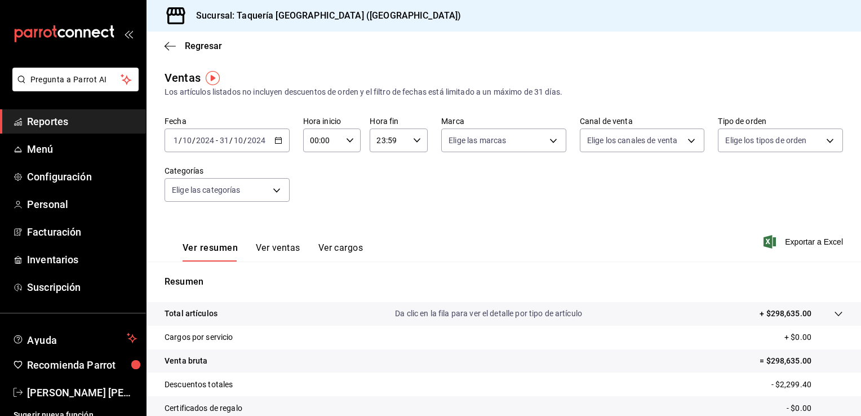
click at [279, 141] on icon "button" at bounding box center [278, 140] width 8 height 8
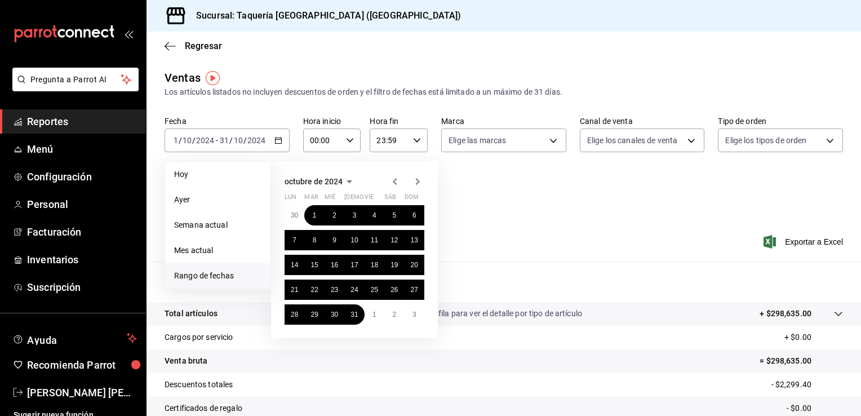
click at [419, 185] on icon "button" at bounding box center [418, 182] width 14 height 14
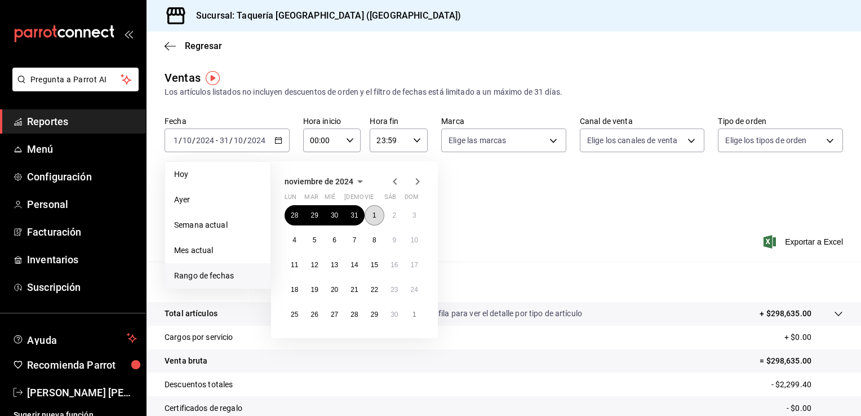
click at [379, 217] on button "1" at bounding box center [374, 215] width 20 height 20
click at [397, 317] on abbr "30" at bounding box center [393, 314] width 7 height 8
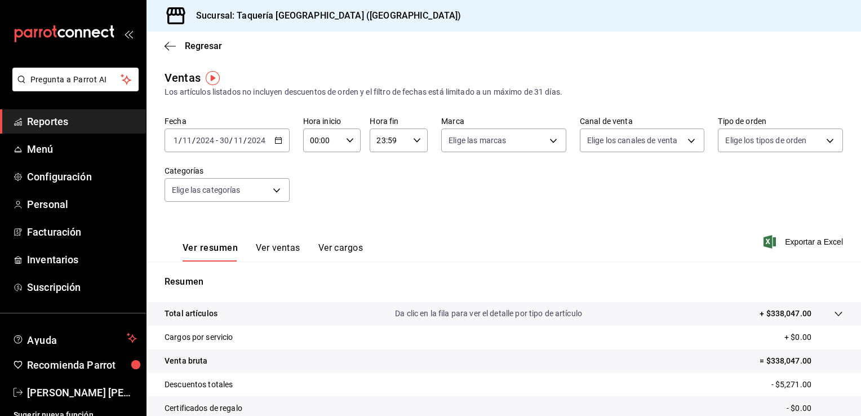
click at [275, 141] on icon "button" at bounding box center [278, 140] width 8 height 8
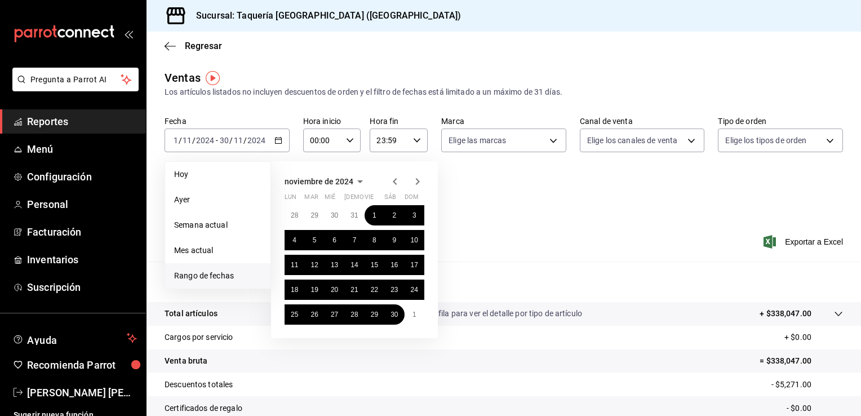
click at [419, 183] on icon "button" at bounding box center [418, 182] width 14 height 14
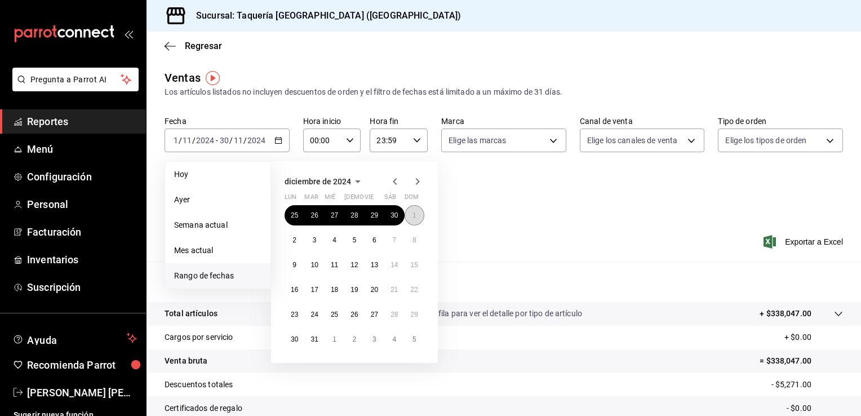
click at [415, 215] on abbr "1" at bounding box center [414, 215] width 4 height 8
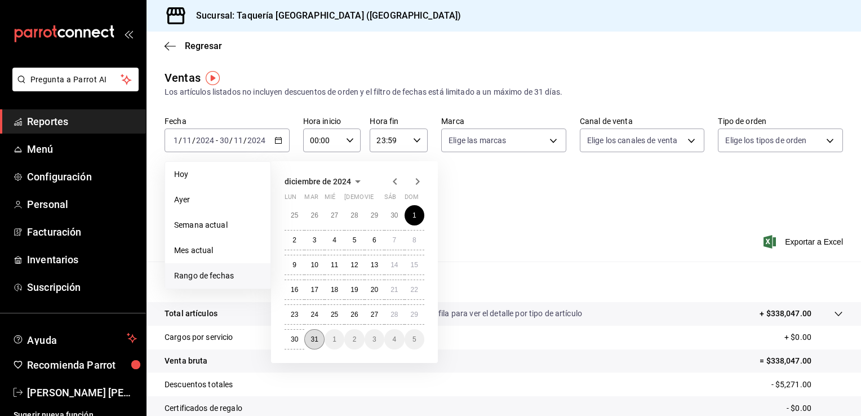
click at [318, 341] on abbr "31" at bounding box center [313, 339] width 7 height 8
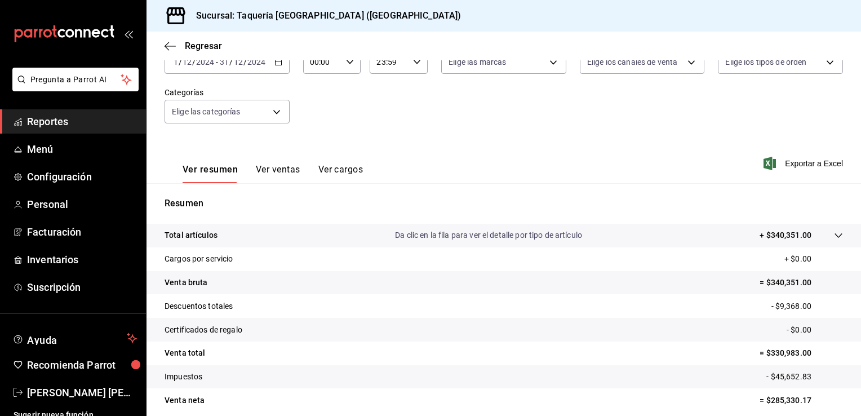
scroll to position [77, 0]
